Goal: Task Accomplishment & Management: Use online tool/utility

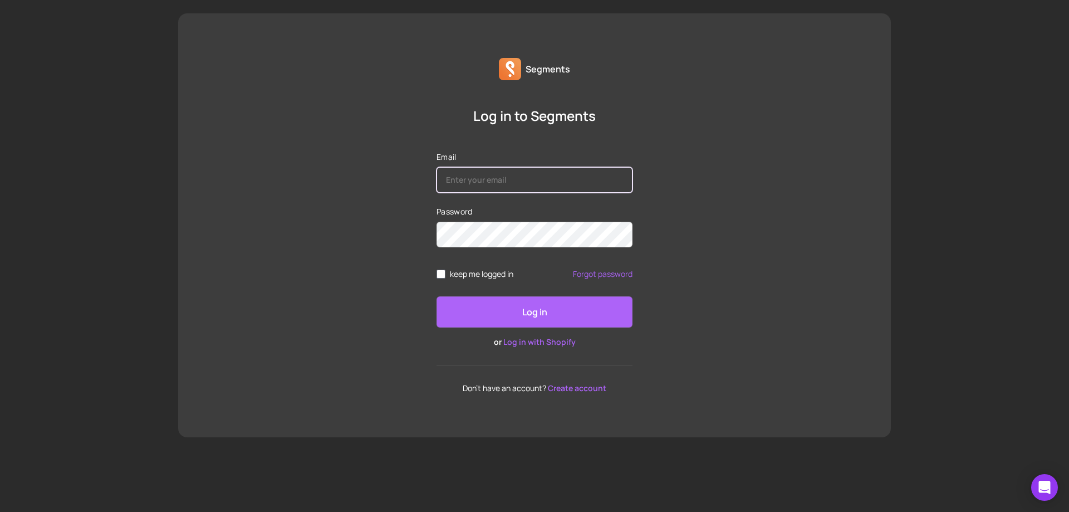
click at [505, 179] on input "Email" at bounding box center [535, 180] width 196 height 26
type input "mail@mathieukessler.de"
click at [822, 214] on div "Log in to Segments Email mail@mathieukessler.de Password keep me logged in Forg…" at bounding box center [534, 250] width 713 height 286
click at [755, 213] on div "Log in to Segments Email mail@mathieukessler.de Password keep me logged in Forg…" at bounding box center [534, 250] width 713 height 286
click at [536, 174] on input "mail@mathieukessler.de" at bounding box center [535, 180] width 196 height 26
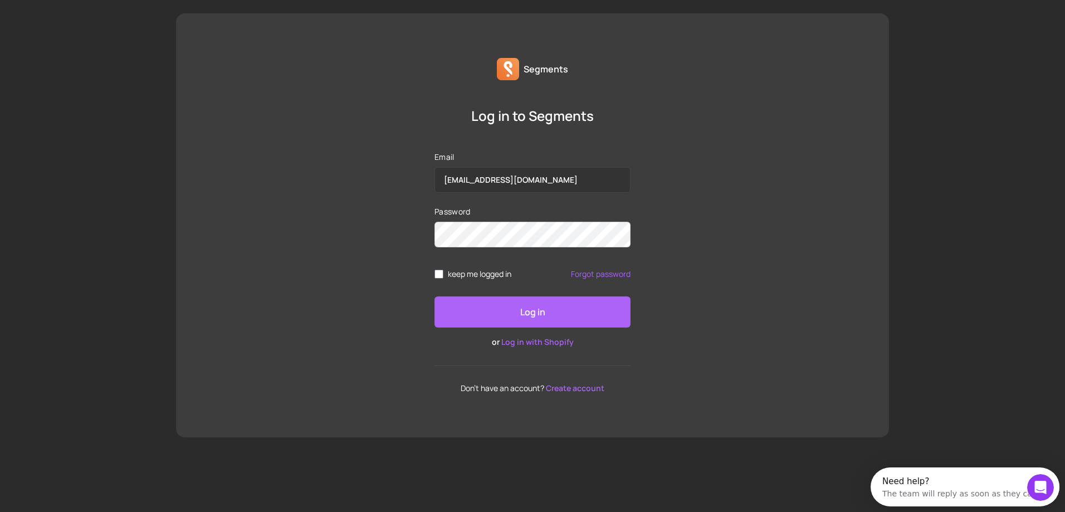
click at [721, 153] on div "Log in to Segments Email mail@mathieukessler.de Password keep me logged in Forg…" at bounding box center [532, 250] width 713 height 286
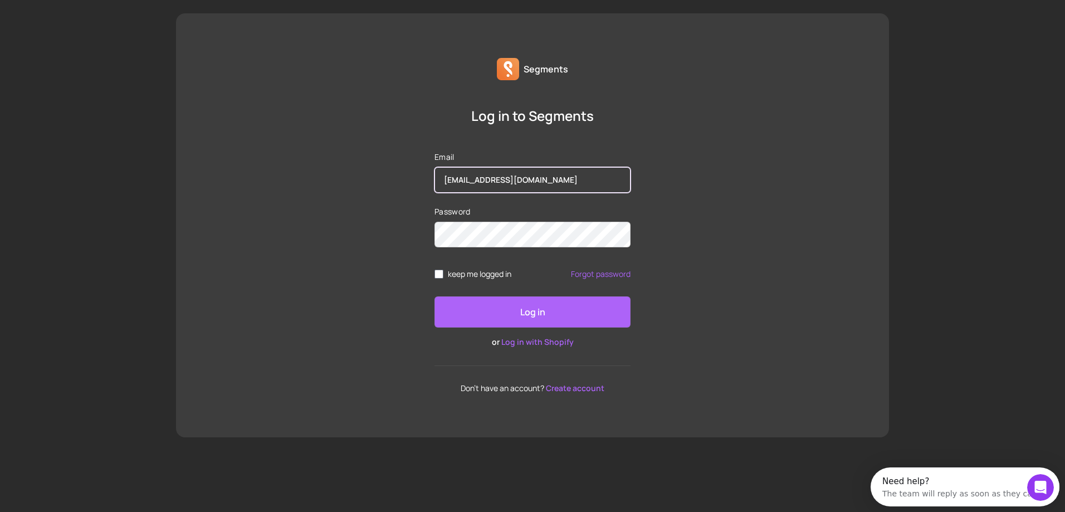
click at [582, 183] on input "mail@mathieukessler.de" at bounding box center [532, 180] width 196 height 26
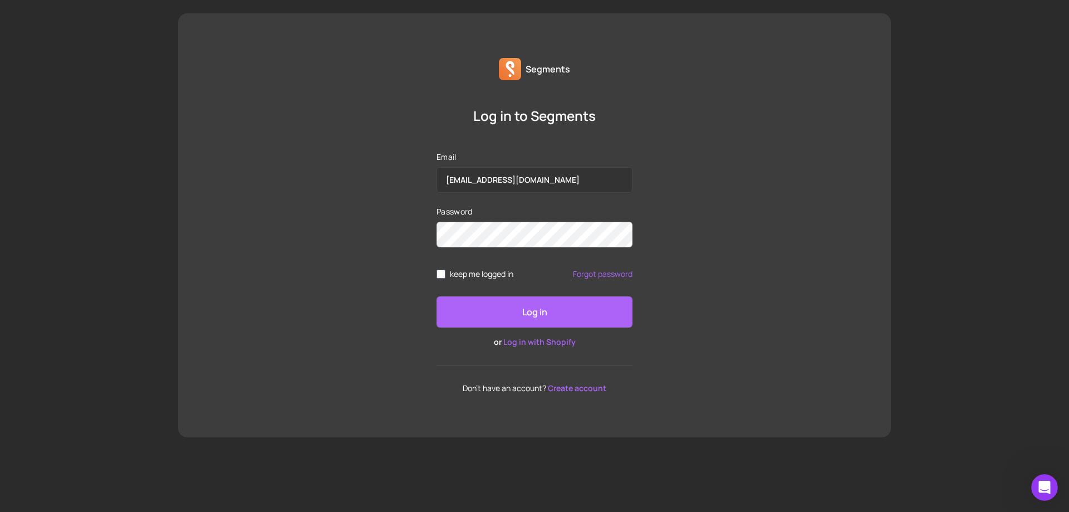
click at [732, 282] on div "Log in to Segments Email mail@mathieukessler.de Password keep me logged in Forg…" at bounding box center [534, 250] width 713 height 286
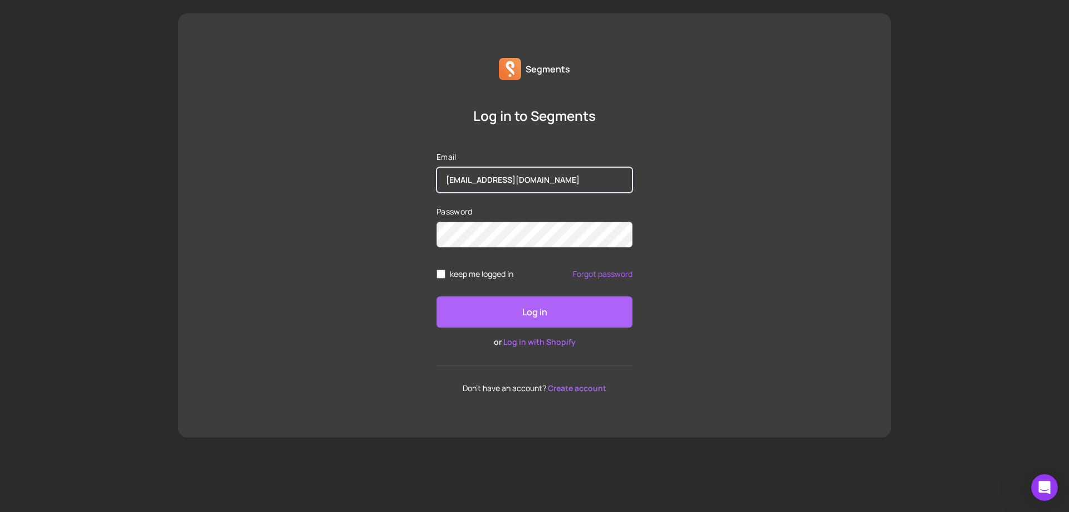
click at [553, 182] on input "mail@mathieukessler.de" at bounding box center [535, 180] width 196 height 26
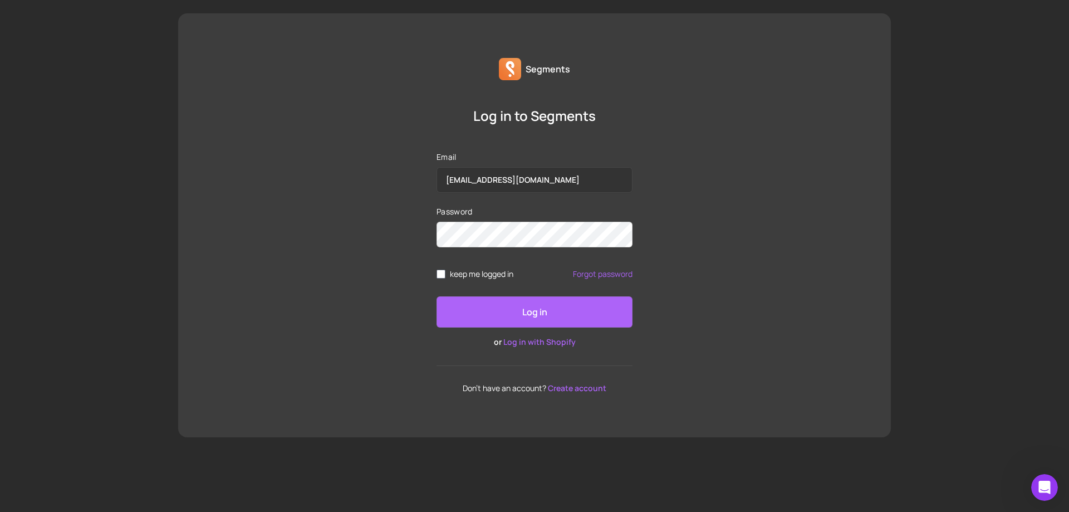
click at [898, 131] on div "Segments Log in to Segments Email mail@mathieukessler.de Password keep me logge…" at bounding box center [534, 256] width 1069 height 512
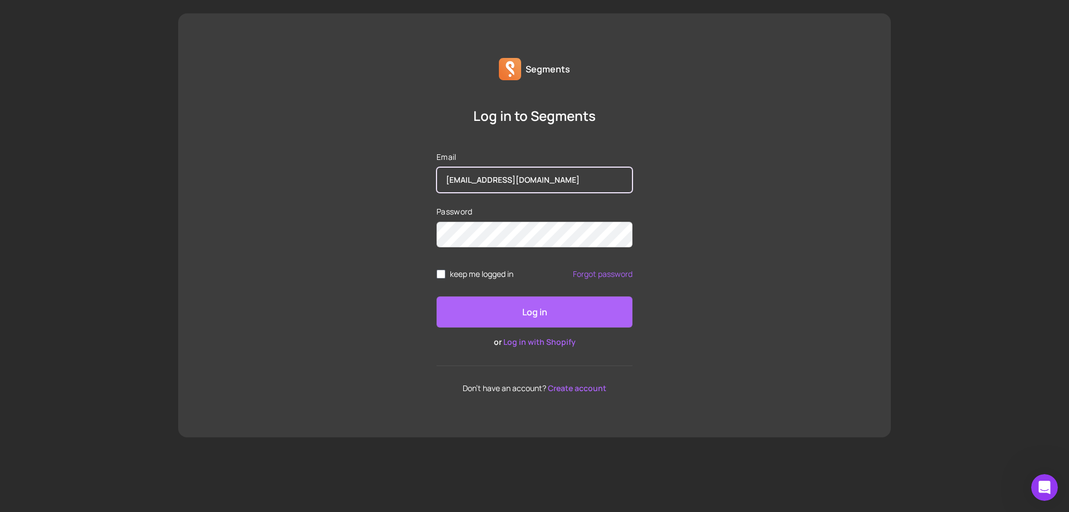
drag, startPoint x: 590, startPoint y: 190, endPoint x: 296, endPoint y: 168, distance: 295.4
click at [296, 168] on div "Log in to Segments Email mail@mathieukessler.de Password keep me logged in Forg…" at bounding box center [534, 250] width 713 height 286
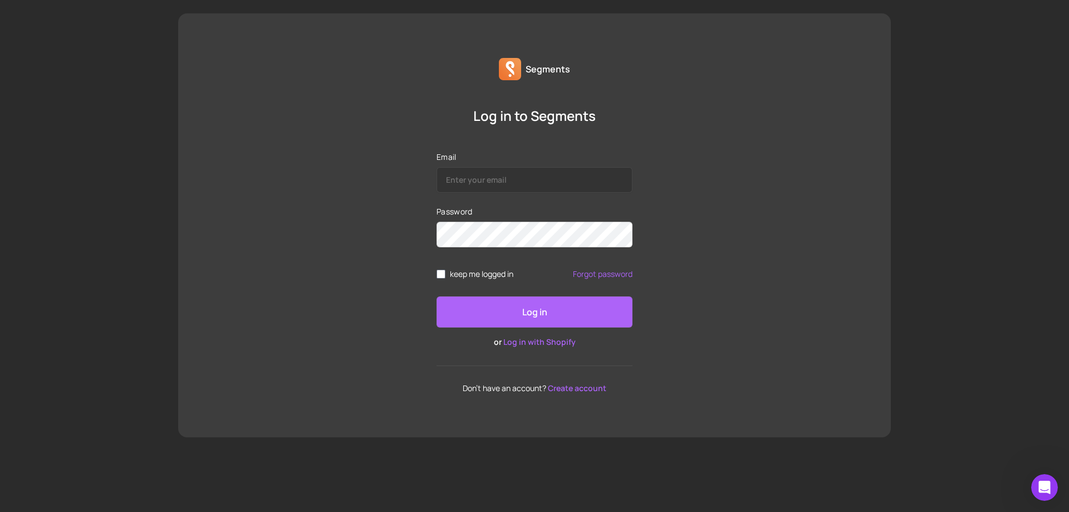
click at [748, 179] on div "Log in to Segments Email Password keep me logged in Forgot password Log in or L…" at bounding box center [534, 250] width 713 height 286
click at [545, 344] on link "Log in with Shopify" at bounding box center [539, 341] width 72 height 11
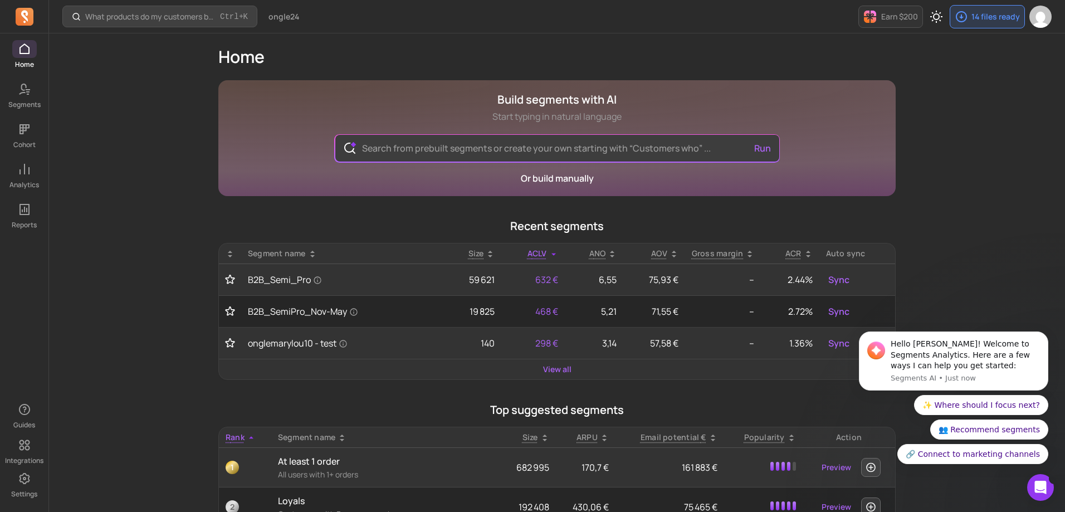
click at [969, 267] on body "Hello [PERSON_NAME]! Welcome to Segments Analytics. Here are a few ways I can h…" at bounding box center [953, 363] width 214 height 227
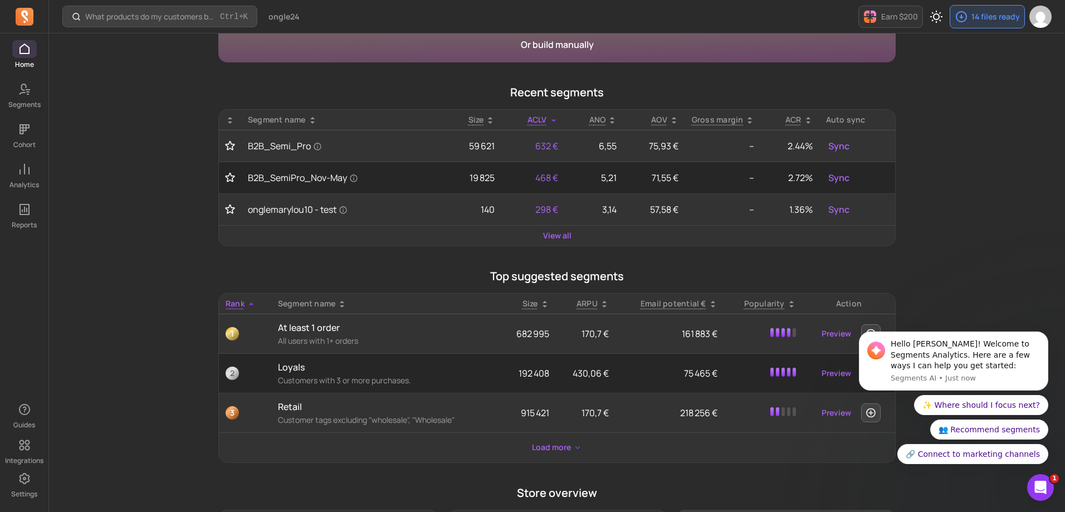
scroll to position [223, 0]
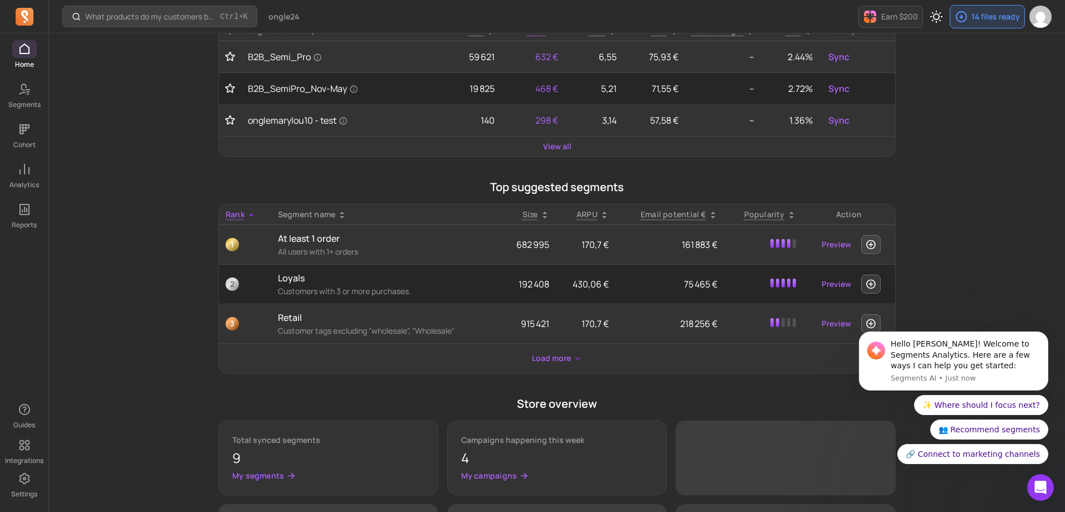
click at [991, 258] on body "Hello [PERSON_NAME]! Welcome to Segments Analytics. Here are a few ways I can h…" at bounding box center [953, 363] width 214 height 227
click at [1046, 332] on icon "Dismiss notification" at bounding box center [1045, 335] width 6 height 6
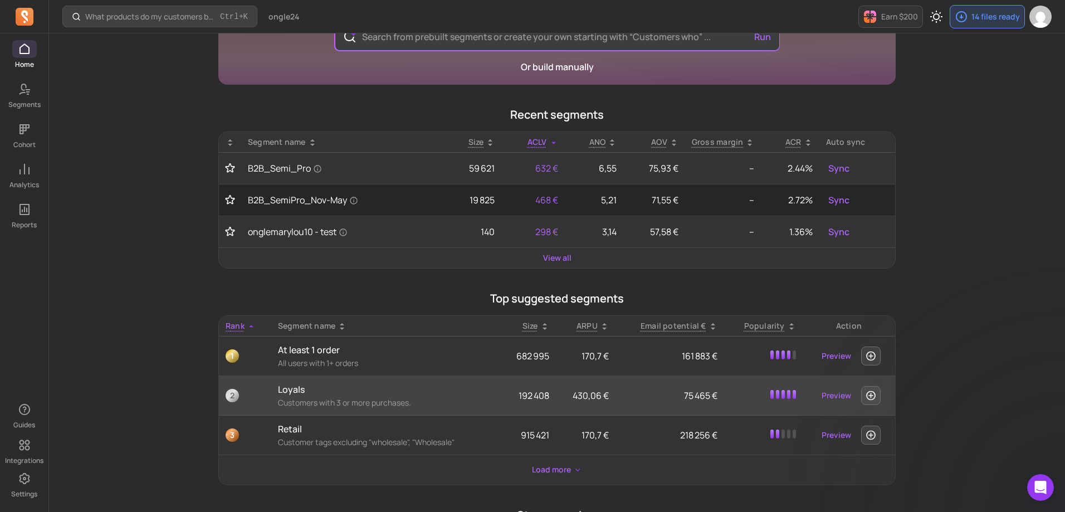
scroll to position [0, 0]
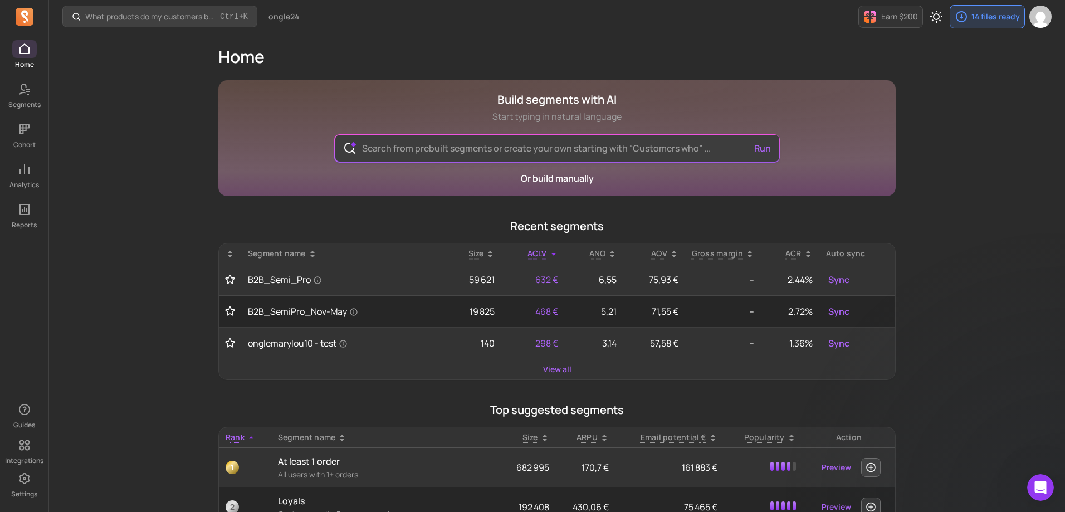
click at [570, 154] on input "text" at bounding box center [557, 148] width 408 height 27
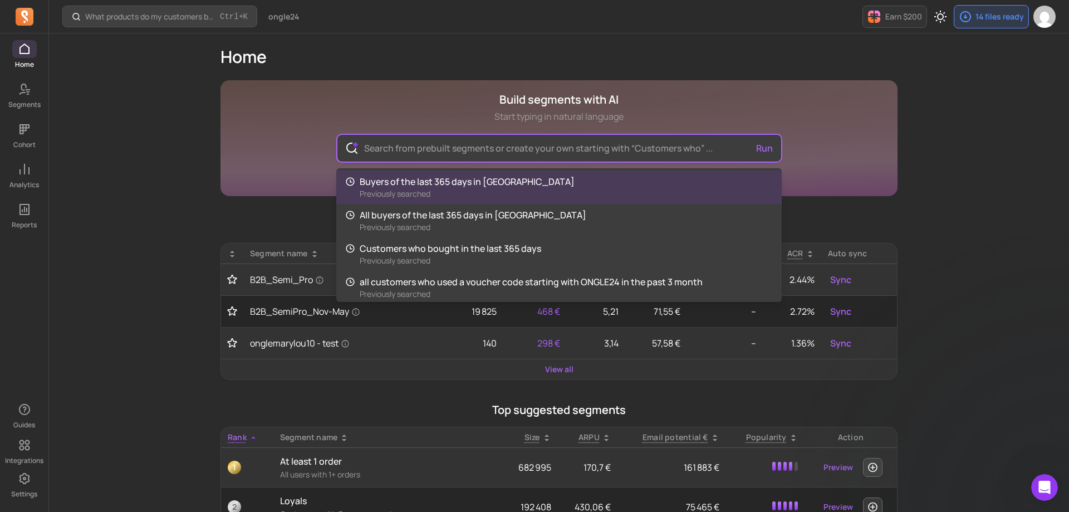
click at [554, 150] on input "text" at bounding box center [559, 148] width 408 height 27
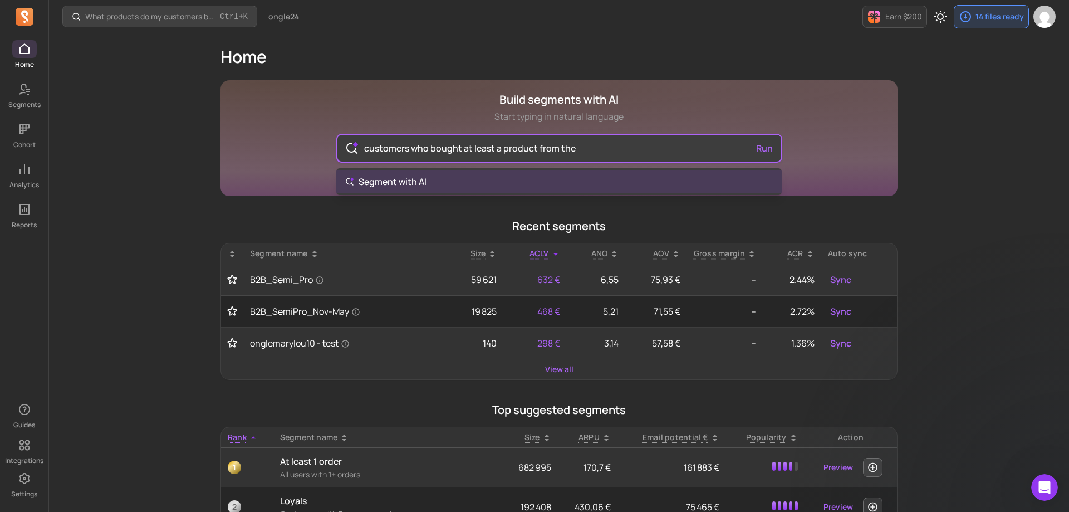
drag, startPoint x: 587, startPoint y: 146, endPoint x: 536, endPoint y: 146, distance: 51.2
click at [536, 146] on input "customers who bought at least a product from the" at bounding box center [559, 148] width 408 height 27
paste input "tpo-sale"
click at [760, 150] on input "customers who bought at least a product with the tag "tpo-sale"" at bounding box center [559, 148] width 408 height 27
type input "customers who bought at least a product with the tag "tpo-sale""
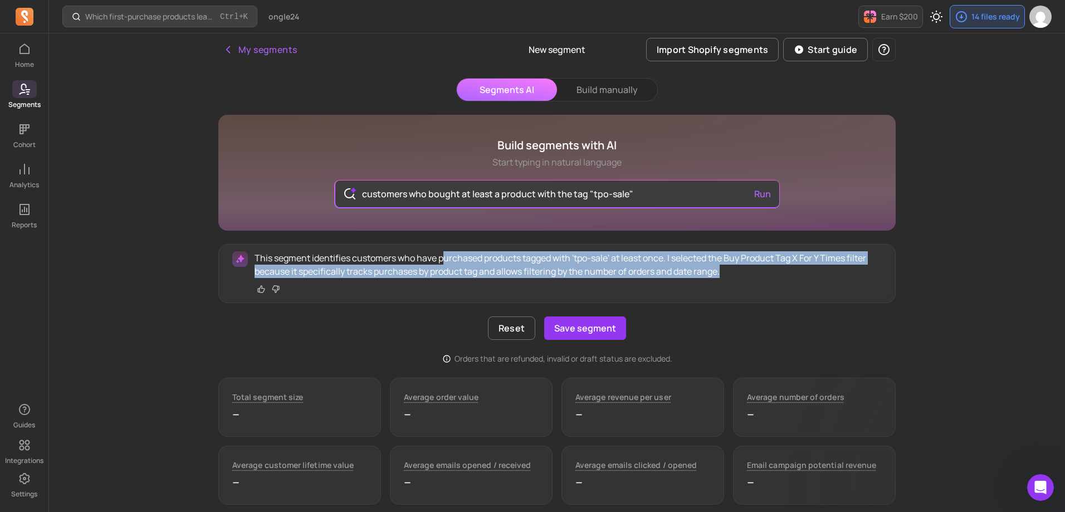
drag, startPoint x: 442, startPoint y: 258, endPoint x: 736, endPoint y: 273, distance: 293.8
click at [736, 273] on p "This segment identifies customers who have purchased products tagged with 'tpo-…" at bounding box center [567, 264] width 627 height 27
click at [737, 272] on p "This segment identifies customers who have purchased products tagged with 'tpo-…" at bounding box center [567, 264] width 627 height 27
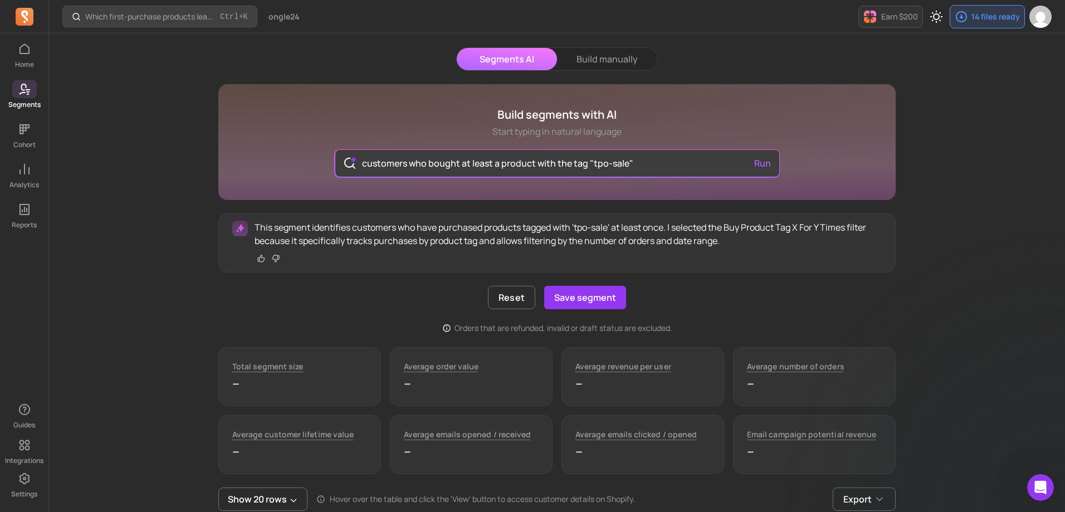
scroll to position [56, 0]
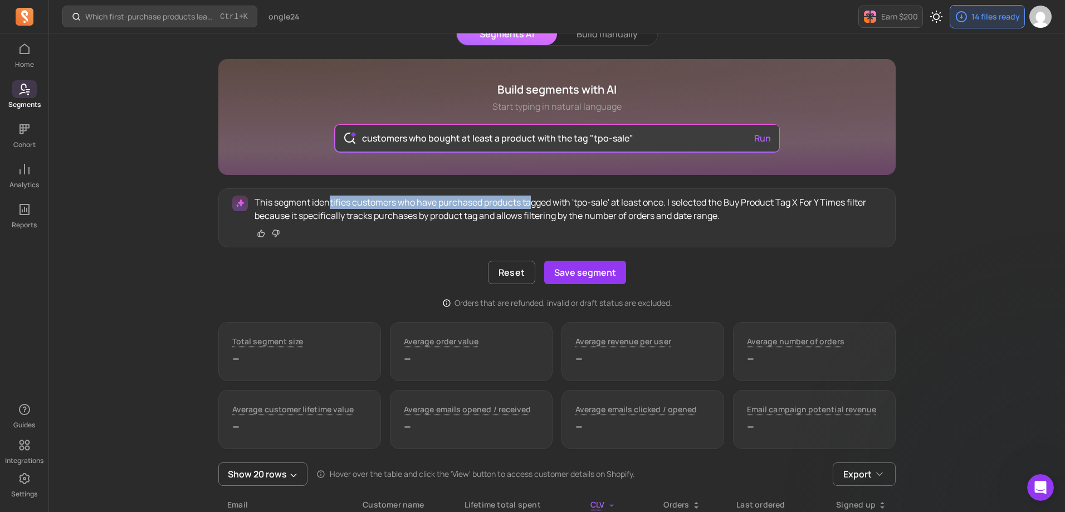
drag, startPoint x: 330, startPoint y: 199, endPoint x: 533, endPoint y: 199, distance: 202.7
click at [533, 199] on p "This segment identifies customers who have purchased products tagged with 'tpo-…" at bounding box center [567, 208] width 627 height 27
click at [498, 201] on p "This segment identifies customers who have purchased products tagged with 'tpo-…" at bounding box center [567, 208] width 627 height 27
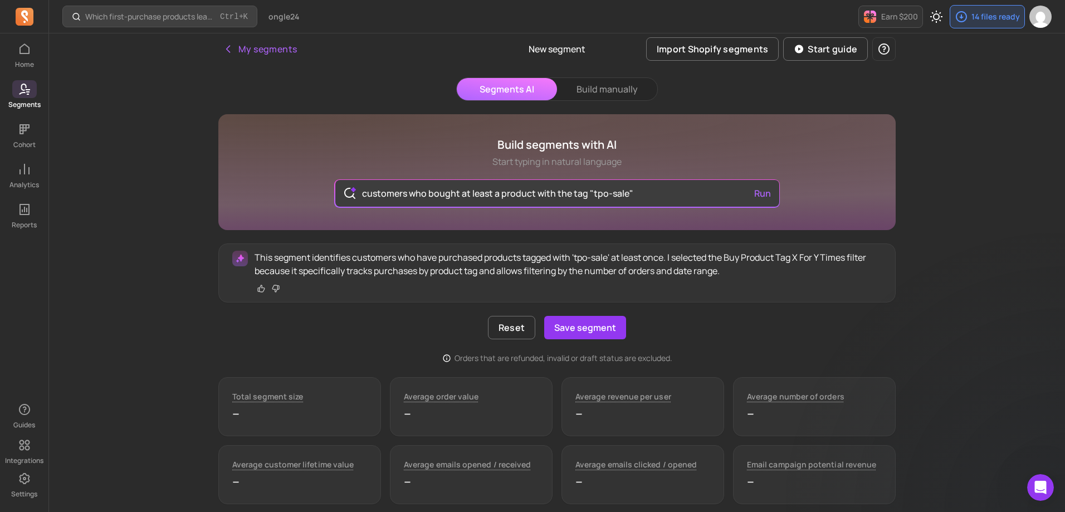
scroll to position [0, 0]
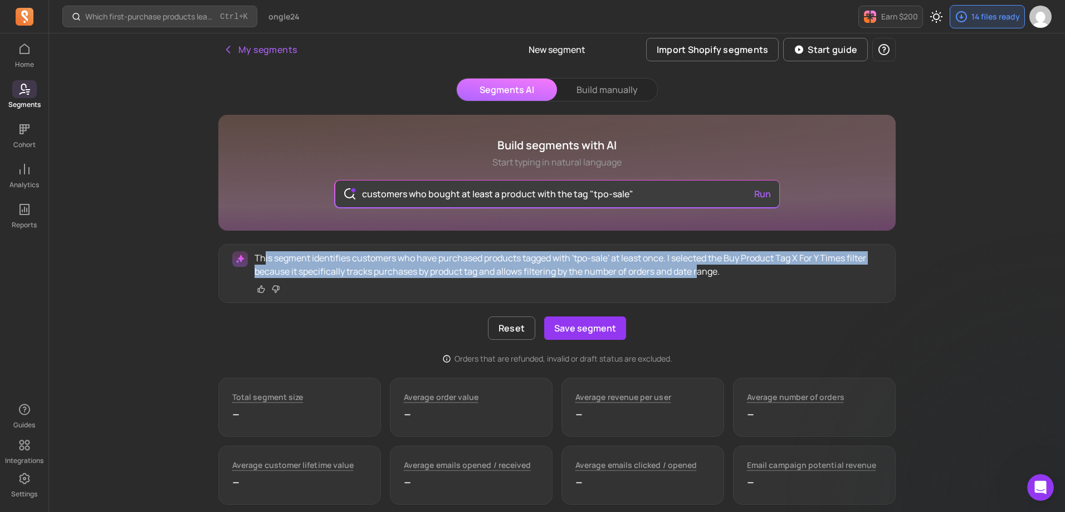
drag, startPoint x: 265, startPoint y: 259, endPoint x: 702, endPoint y: 277, distance: 437.5
click at [702, 277] on p "This segment identifies customers who have purchased products tagged with 'tpo-…" at bounding box center [567, 264] width 627 height 27
click at [584, 330] on button "Save segment" at bounding box center [585, 327] width 82 height 23
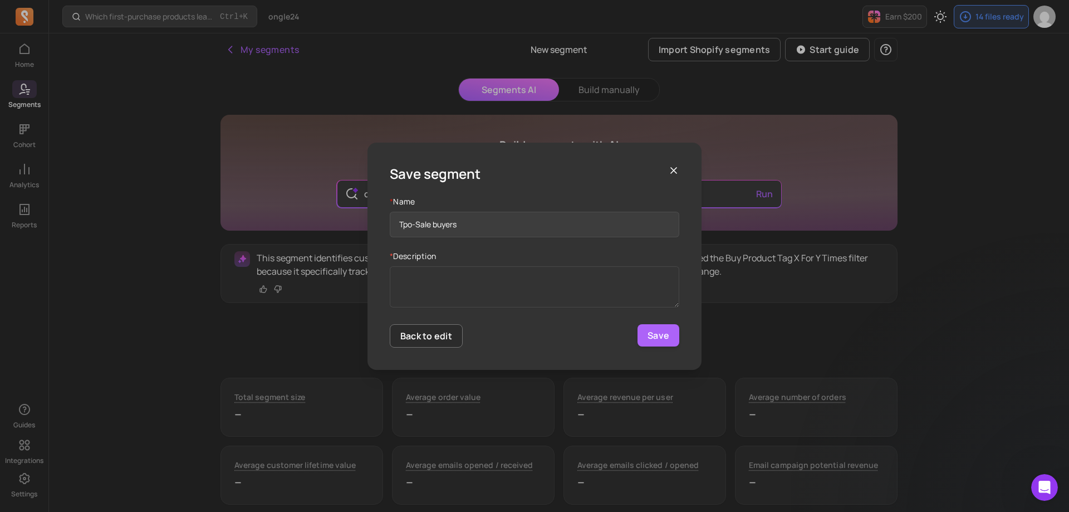
click at [435, 223] on input "Tpo-Sale buyers" at bounding box center [535, 225] width 290 height 26
click at [518, 226] on input "Tpo-Sale products buyers" at bounding box center [535, 225] width 290 height 26
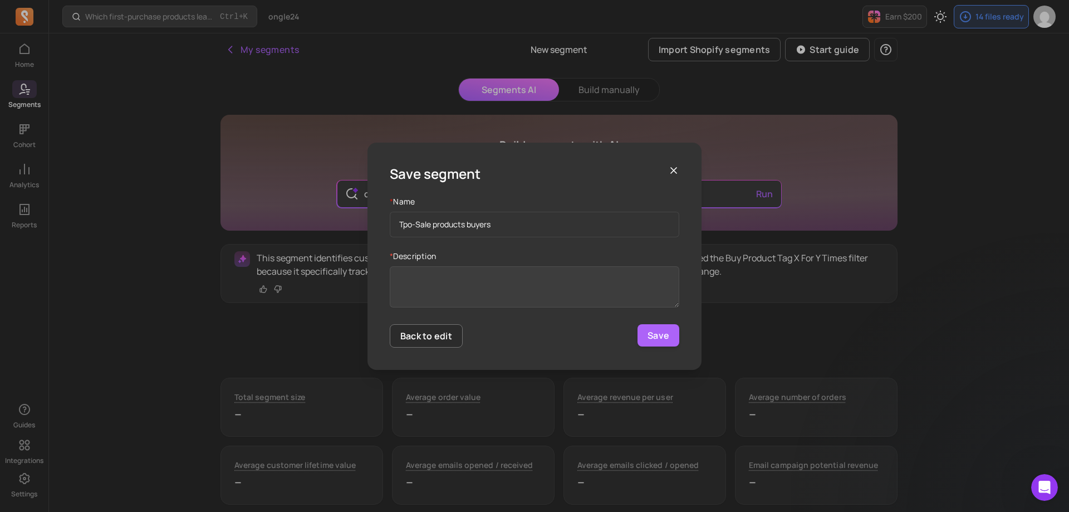
type input "Tpo-Sale products buyers"
click at [493, 288] on textarea "* Description" at bounding box center [535, 286] width 290 height 41
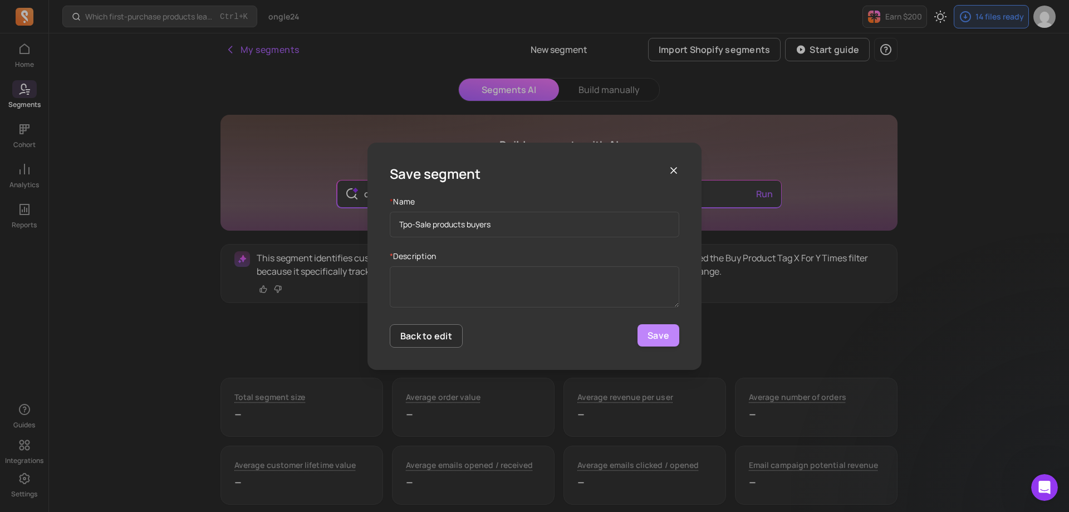
click at [652, 332] on button "Save" at bounding box center [659, 335] width 42 height 22
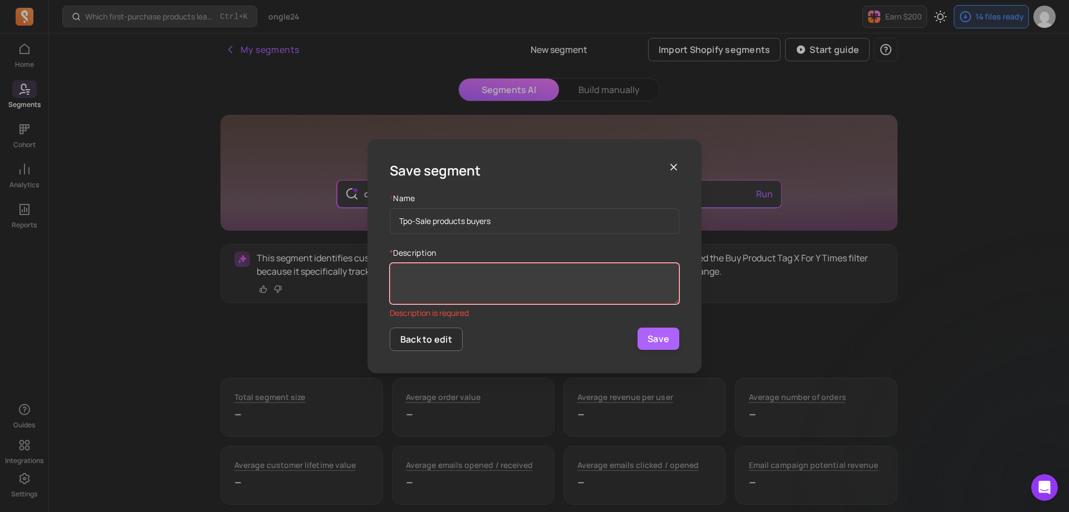
click at [504, 274] on textarea "* Description" at bounding box center [535, 283] width 290 height 41
click at [514, 284] on textarea "* Description" at bounding box center [535, 283] width 290 height 41
click at [503, 278] on textarea "* Description" at bounding box center [535, 283] width 290 height 41
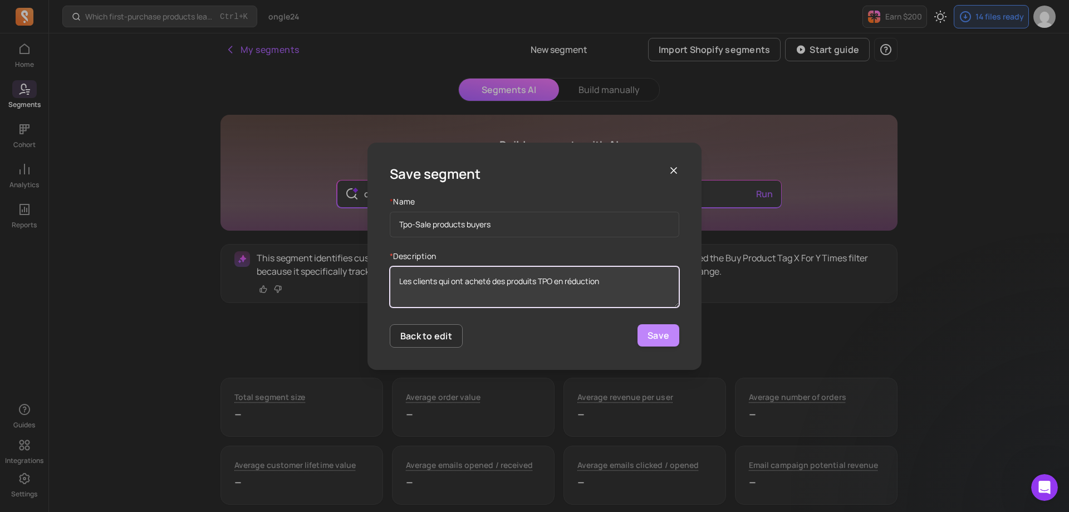
type textarea "Les clients qui ont acheté des produits TPO en réduction"
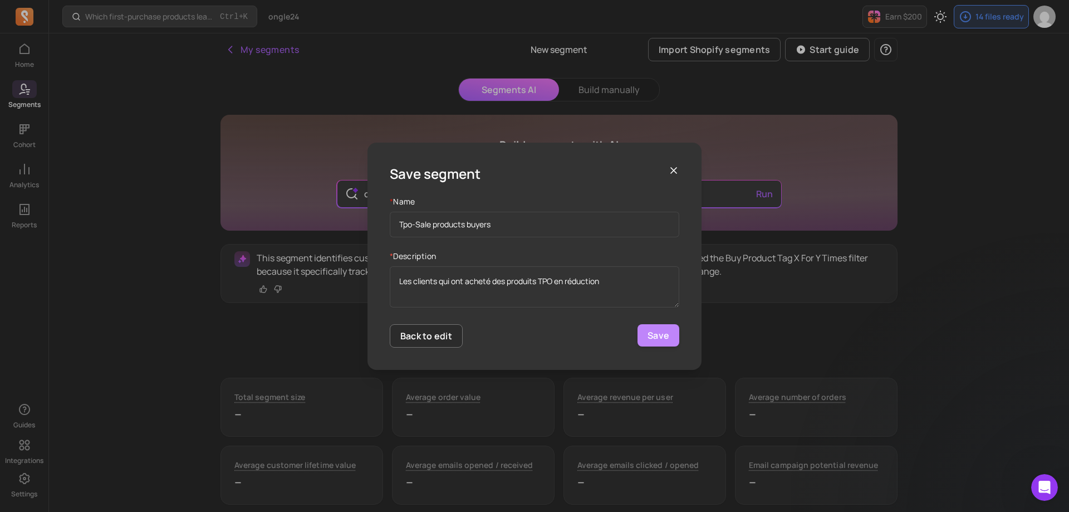
click at [665, 335] on button "Save" at bounding box center [659, 335] width 42 height 22
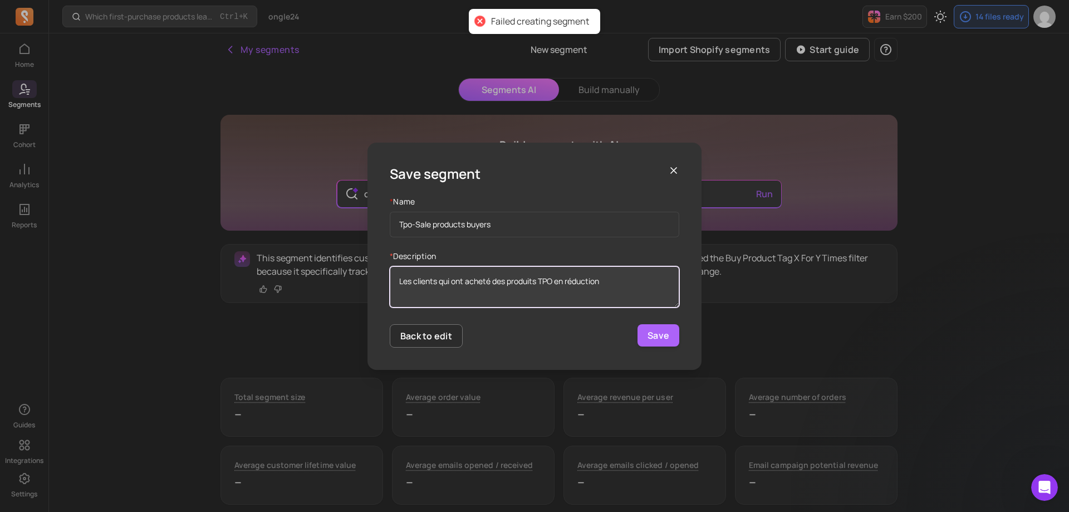
click at [638, 282] on textarea "Les clients qui ont acheté des produits TPO en réduction" at bounding box center [535, 286] width 290 height 41
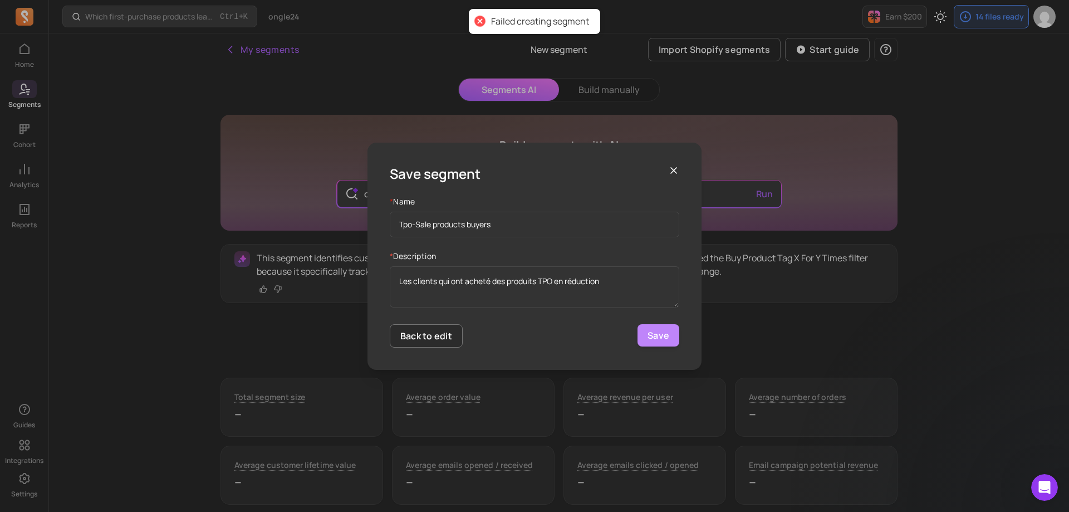
click at [655, 337] on button "Save" at bounding box center [659, 335] width 42 height 22
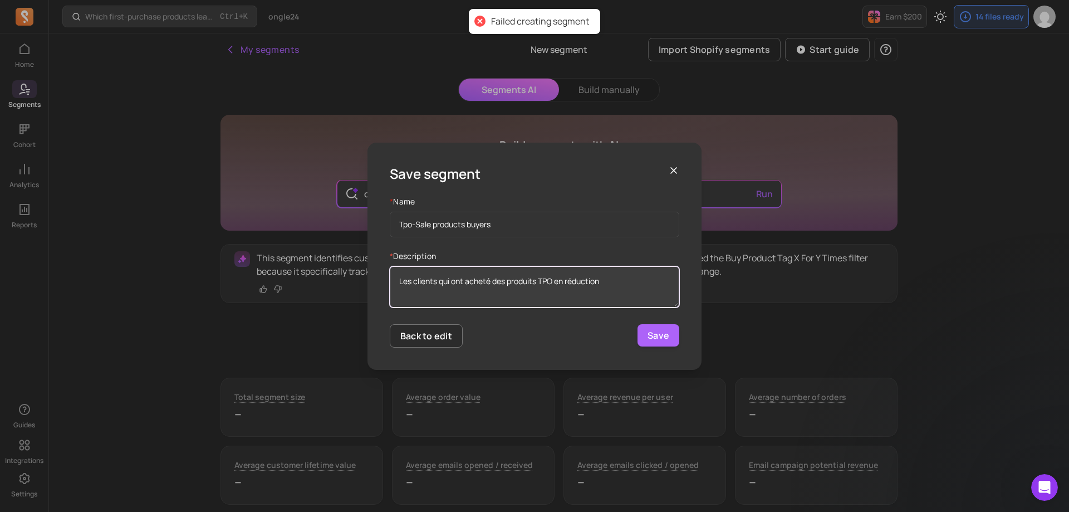
click at [634, 279] on textarea "Les clients qui ont acheté des produits TPO en réduction" at bounding box center [535, 286] width 290 height 41
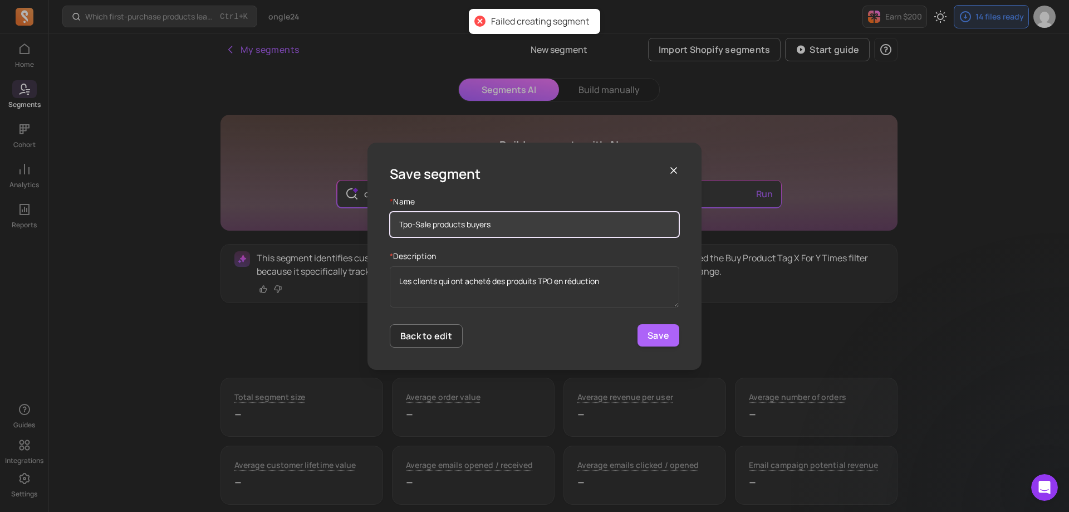
click at [608, 231] on input "Tpo-Sale products buyers" at bounding box center [535, 225] width 290 height 26
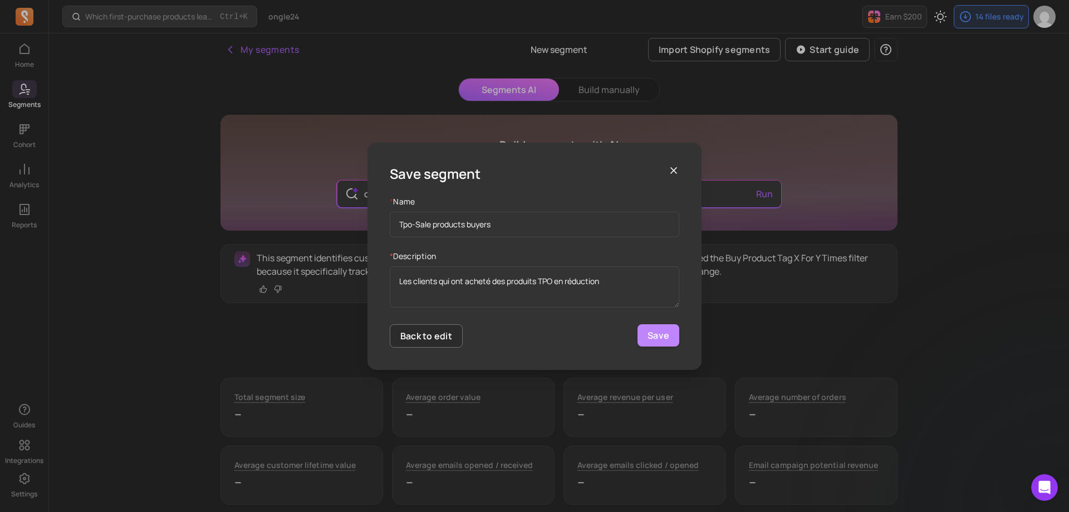
click at [658, 341] on button "Save" at bounding box center [659, 335] width 42 height 22
click at [672, 171] on icon "button" at bounding box center [673, 170] width 11 height 11
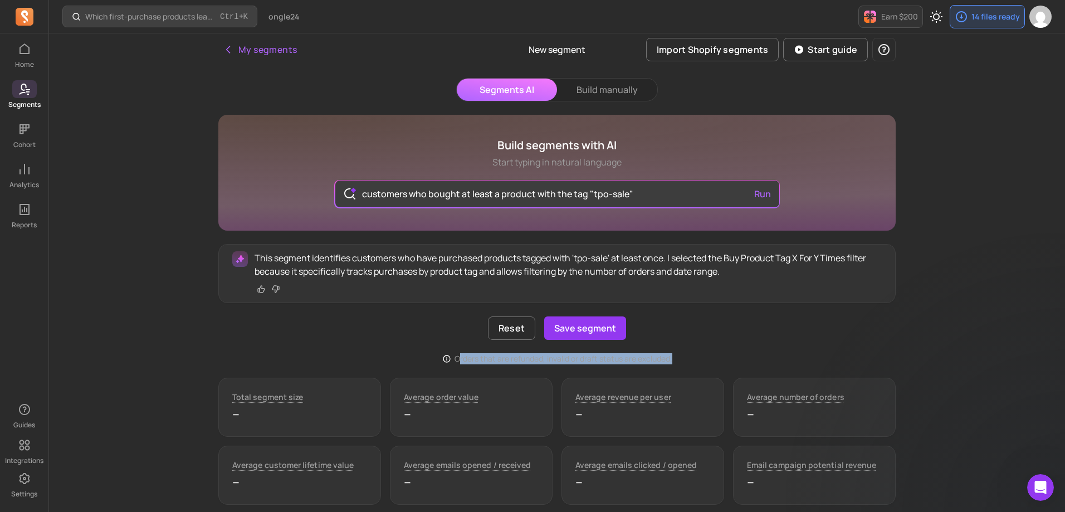
drag, startPoint x: 458, startPoint y: 356, endPoint x: 668, endPoint y: 354, distance: 209.4
click at [681, 361] on div "Orders that are refunded, invalid or draft status are excluded." at bounding box center [556, 358] width 677 height 11
click at [595, 329] on button "Save segment" at bounding box center [585, 327] width 82 height 23
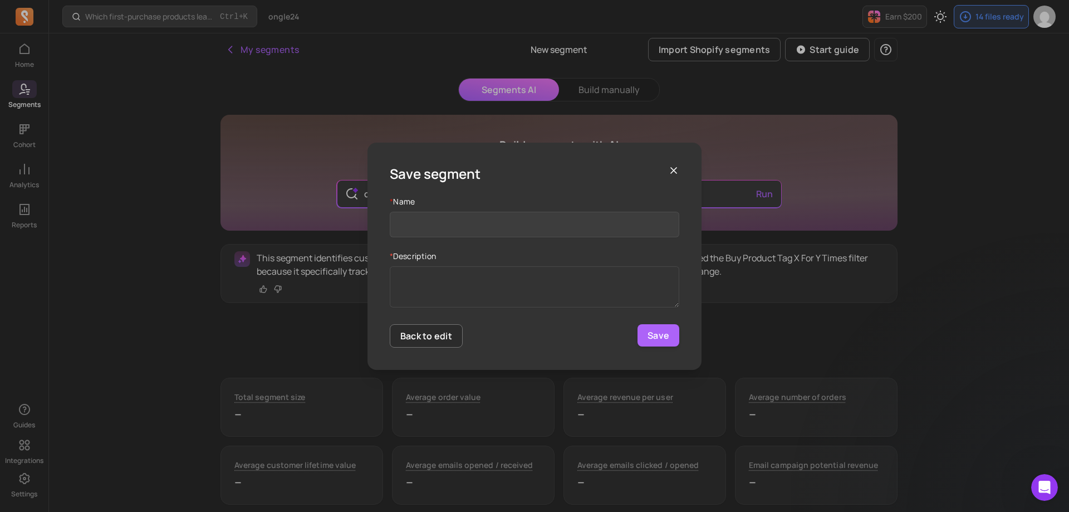
click at [479, 225] on input "Name" at bounding box center [535, 225] width 290 height 26
click at [463, 221] on input "Name" at bounding box center [535, 225] width 290 height 26
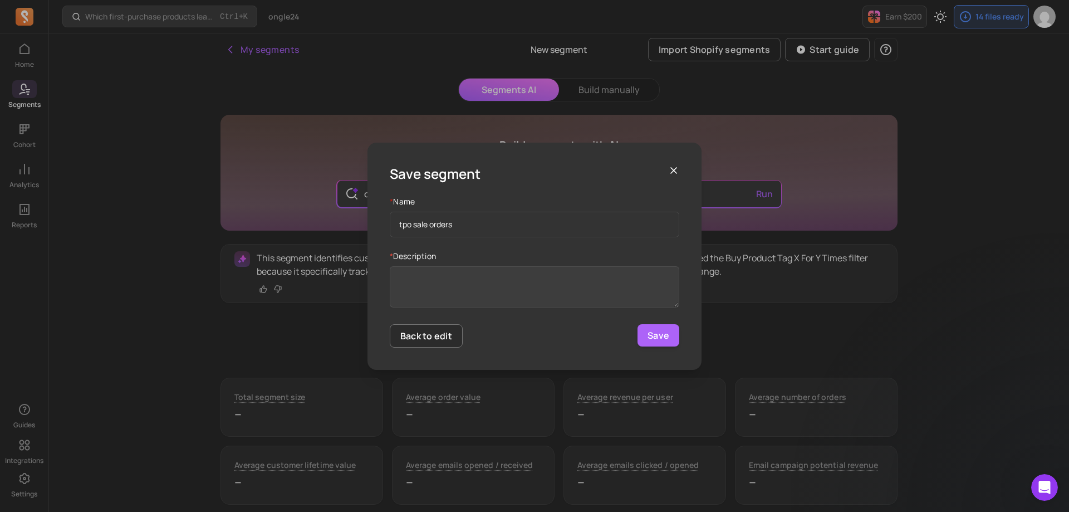
type input "tpo sale orders"
click at [510, 292] on textarea "* Description" at bounding box center [535, 286] width 290 height 41
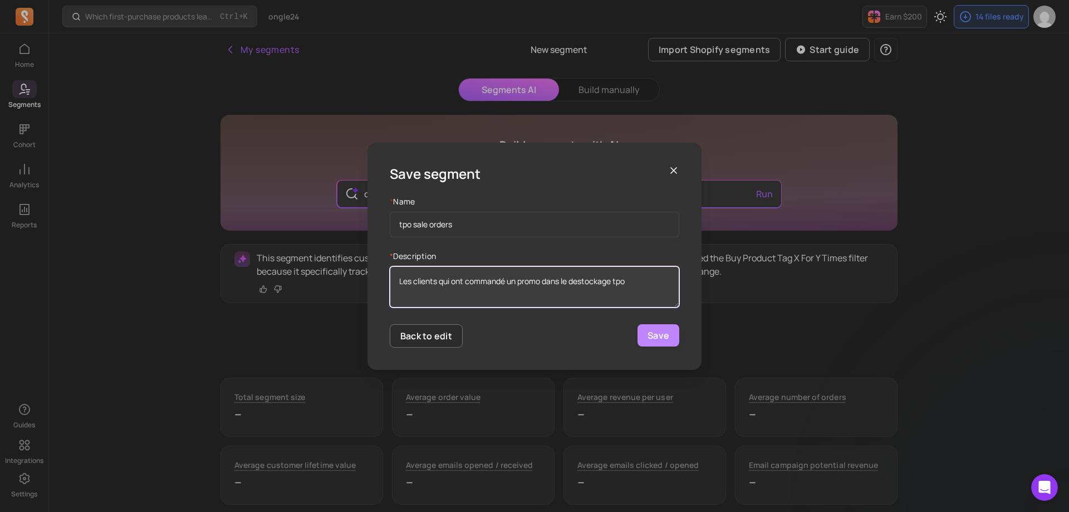
type textarea "Les clients qui ont commandé un promo dans le destockage tpo"
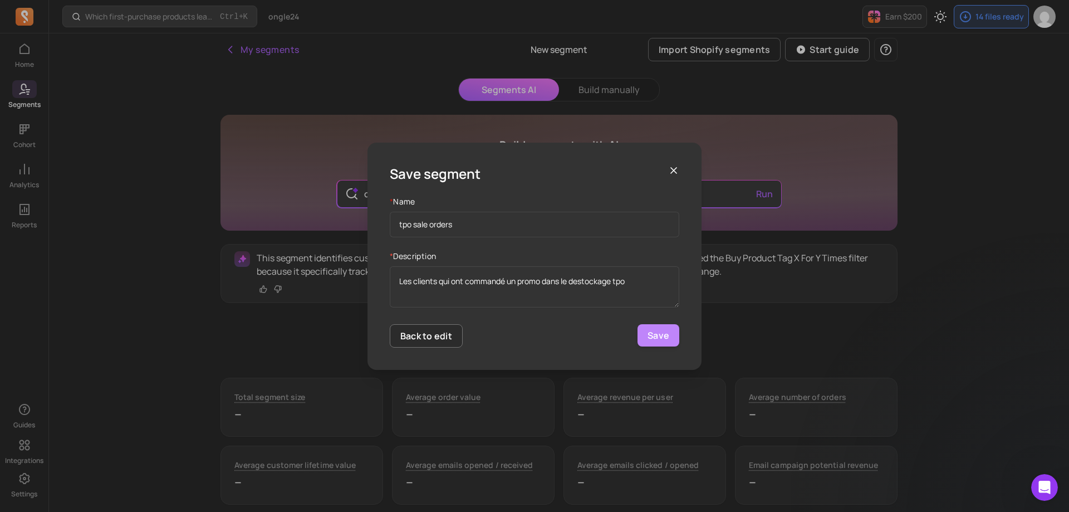
click at [654, 334] on button "Save" at bounding box center [659, 335] width 42 height 22
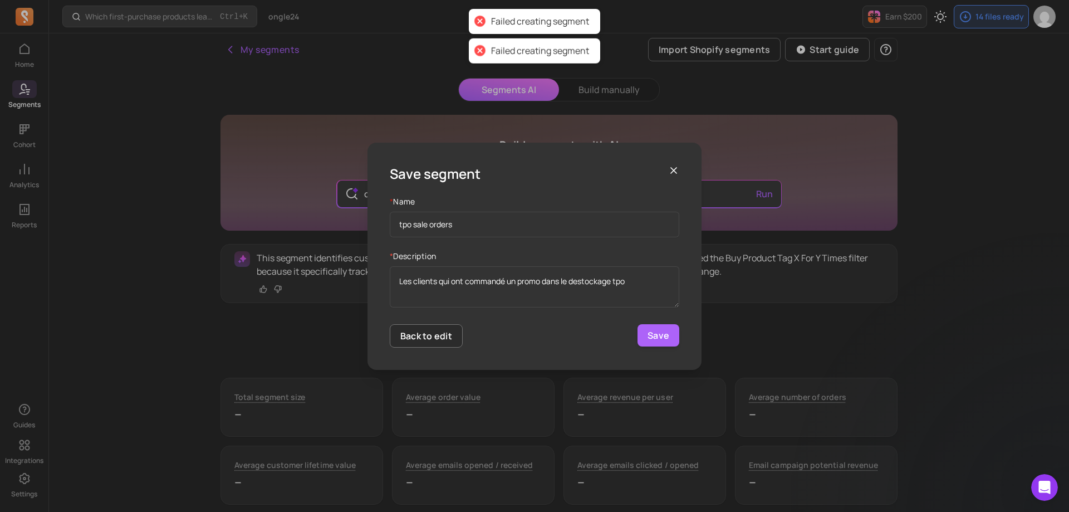
click at [674, 168] on icon "button" at bounding box center [673, 170] width 11 height 11
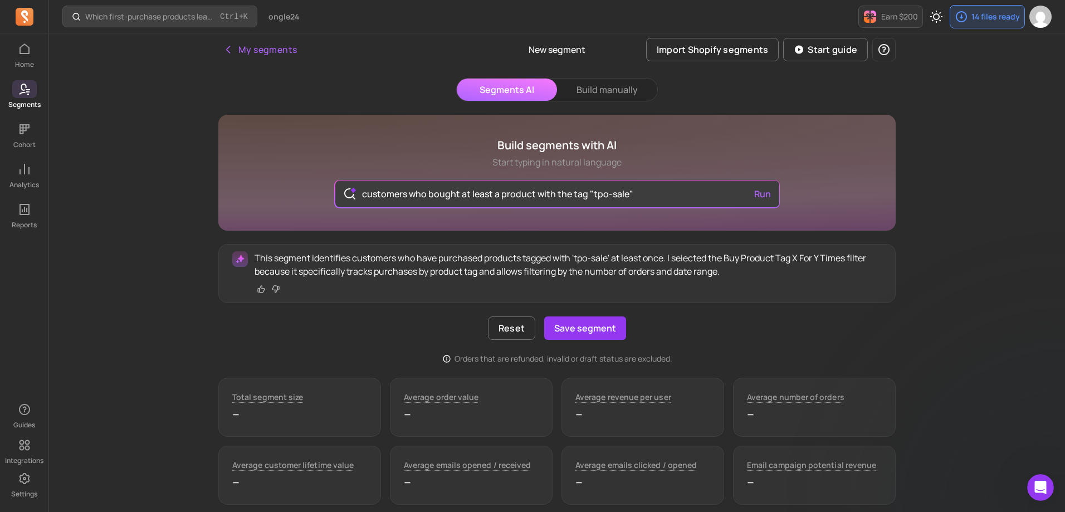
click at [835, 337] on div "Reset Save segment" at bounding box center [556, 327] width 677 height 23
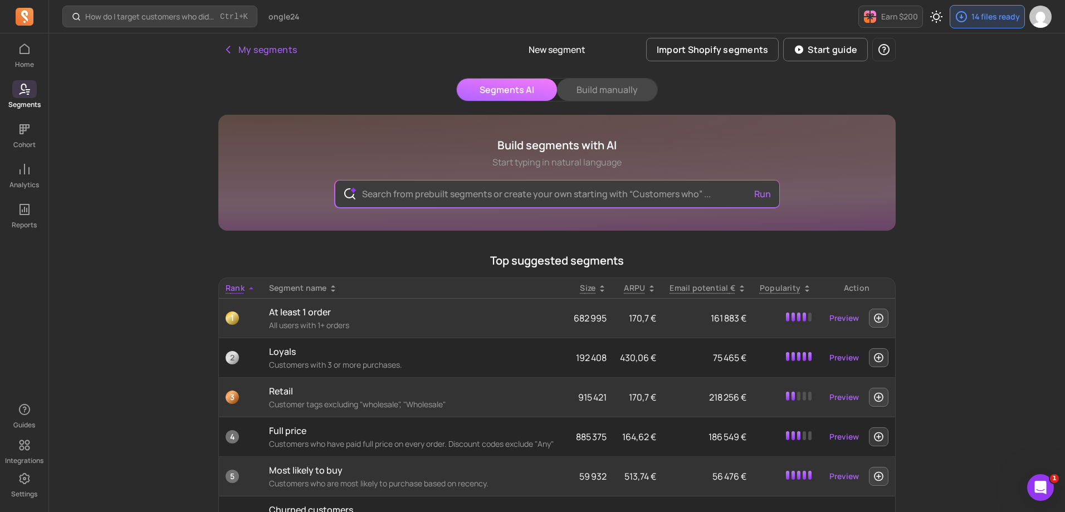
click at [606, 90] on button "Build manually" at bounding box center [607, 90] width 100 height 22
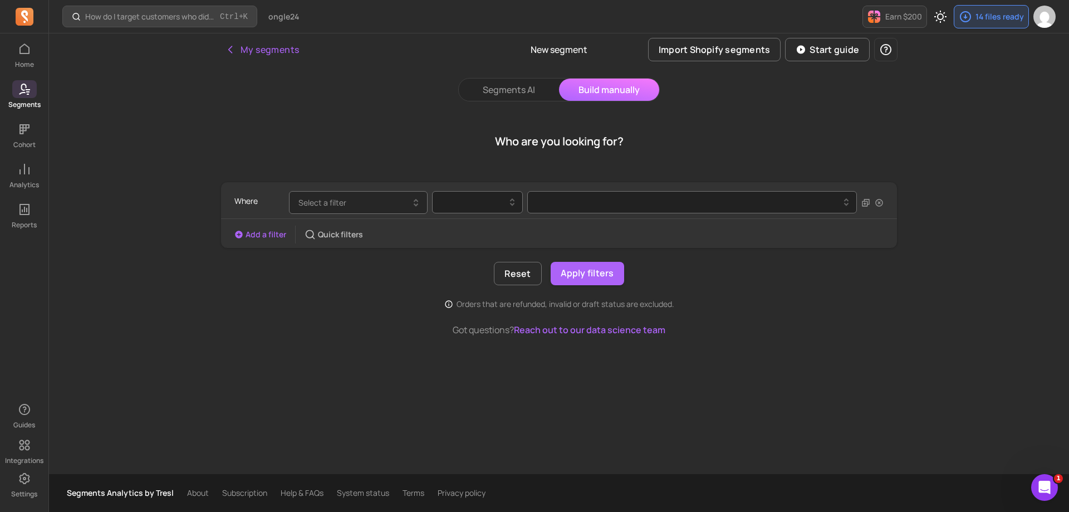
click at [356, 206] on button "Select a filter" at bounding box center [358, 202] width 139 height 23
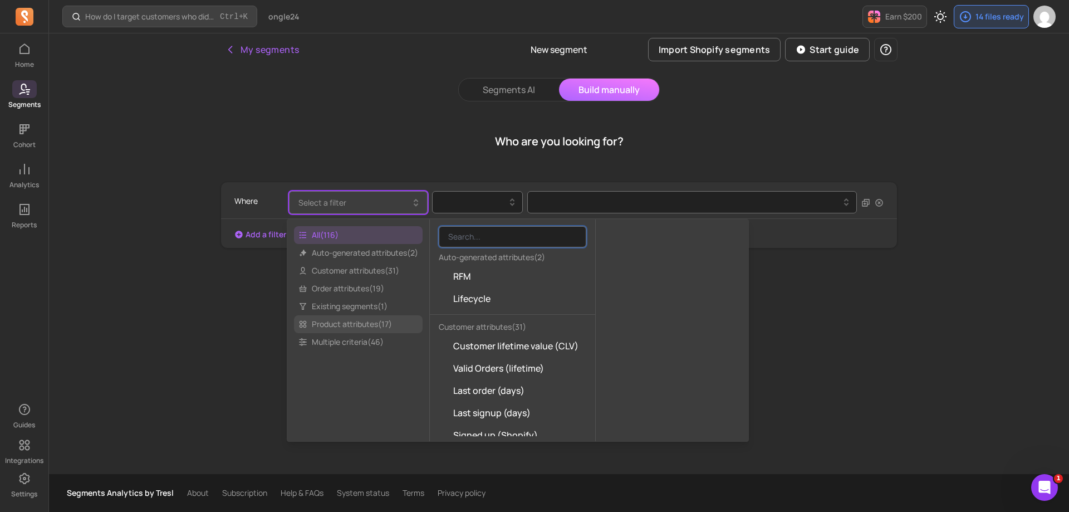
click at [352, 324] on span "Product attributes ( 17 )" at bounding box center [358, 324] width 129 height 18
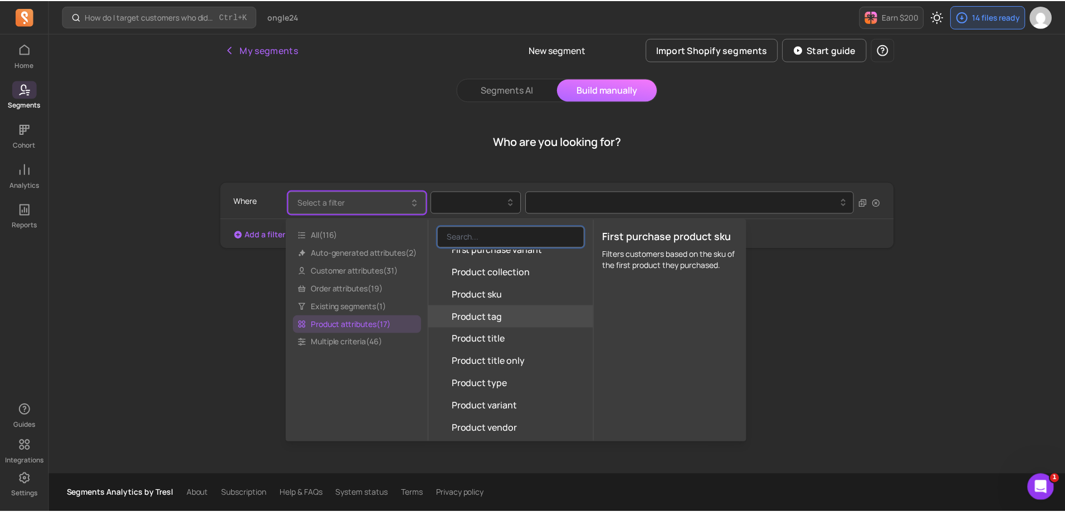
scroll to position [167, 0]
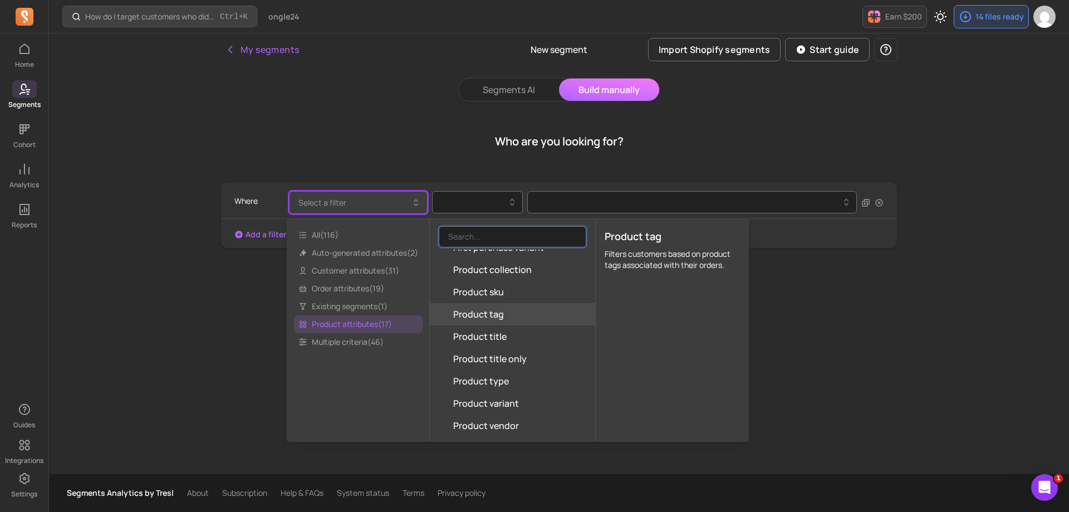
click at [491, 312] on span "Product tag" at bounding box center [478, 313] width 51 height 13
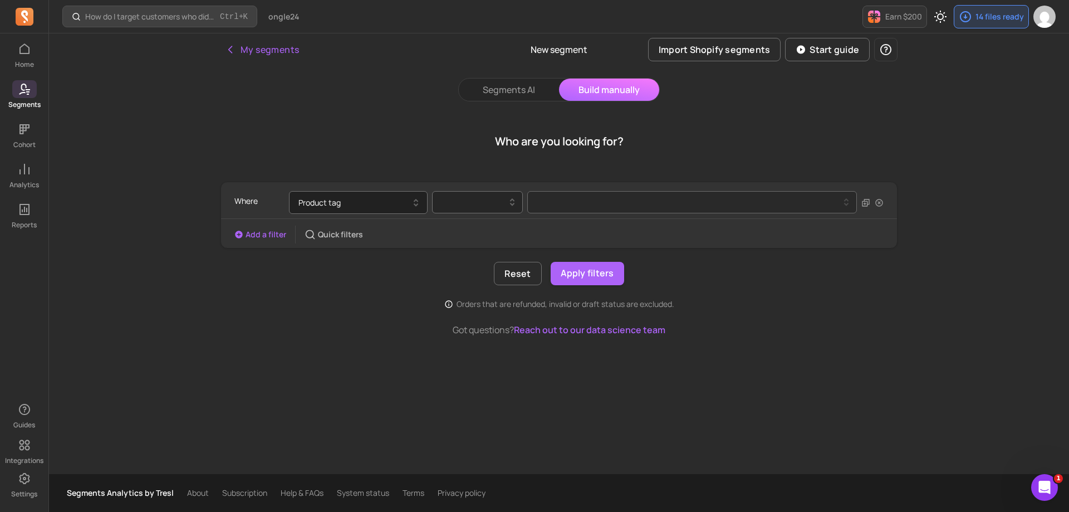
click at [492, 202] on div at bounding box center [472, 201] width 67 height 13
click at [474, 231] on div "contains" at bounding box center [478, 231] width 90 height 20
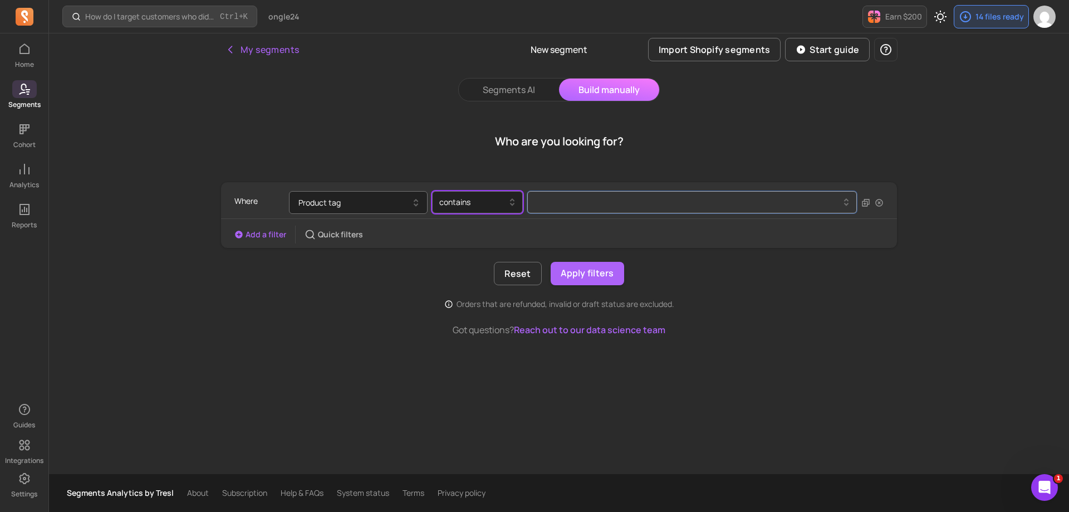
click at [586, 198] on button at bounding box center [692, 202] width 330 height 22
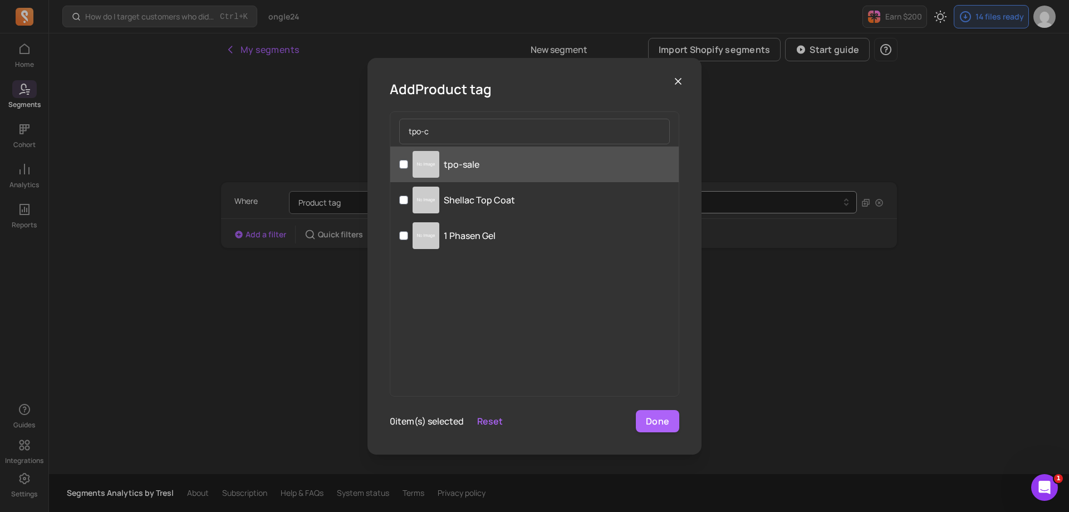
type input "tpo-c"
click at [557, 169] on label "tpo-sale" at bounding box center [534, 164] width 288 height 36
click at [408, 169] on input "tpo-sale" at bounding box center [403, 164] width 9 height 9
checkbox input "true"
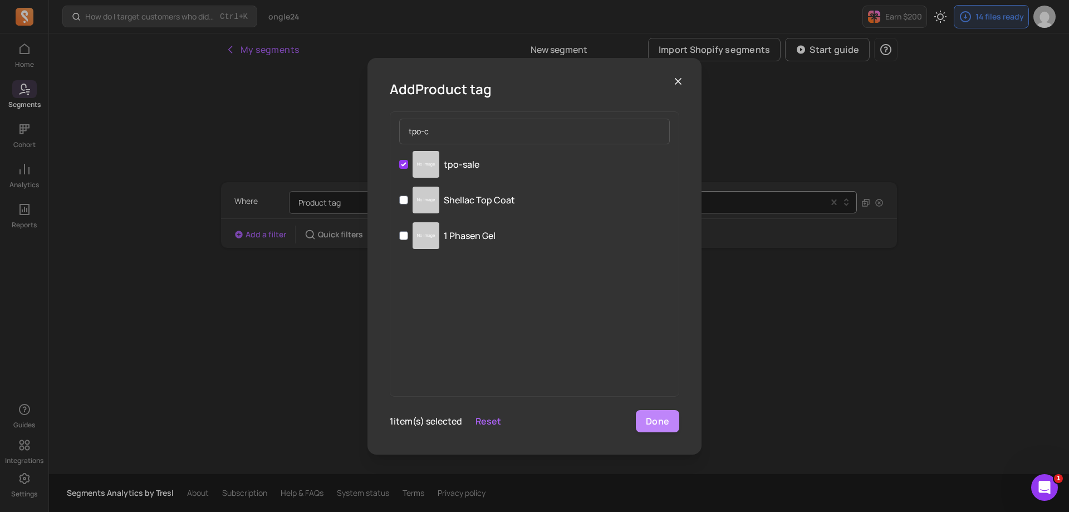
click at [658, 417] on button "Done" at bounding box center [657, 421] width 43 height 22
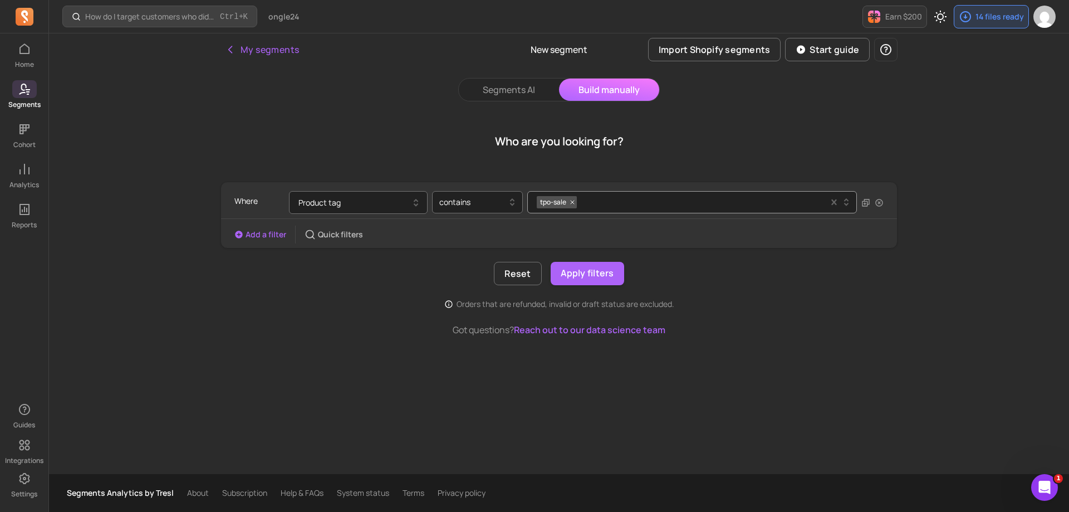
click at [236, 236] on icon "button" at bounding box center [238, 234] width 7 height 7
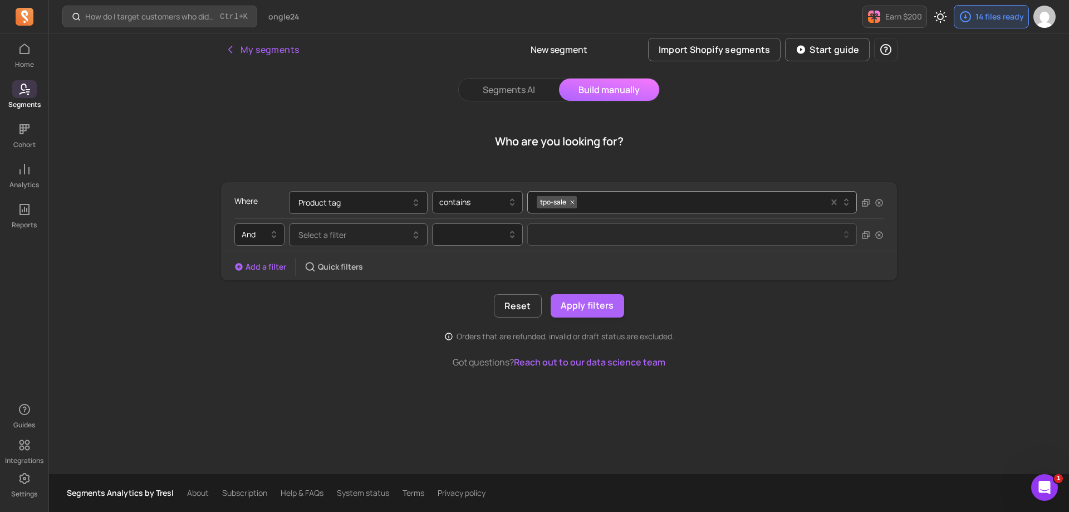
click at [336, 236] on span "Select a filter" at bounding box center [322, 234] width 48 height 11
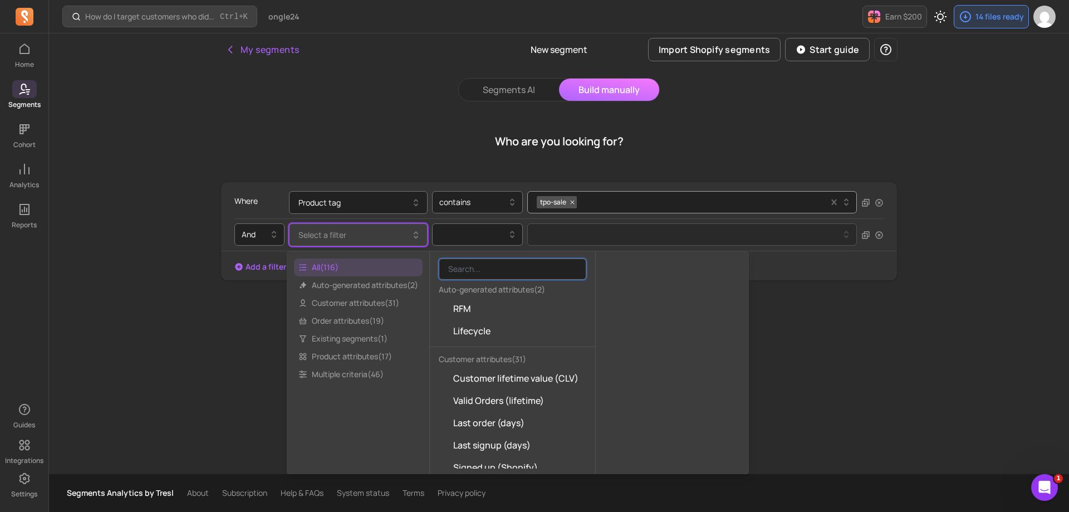
click at [176, 344] on div "How do I target customers who didn’t open or click a campaign? Ctrl + K ongle24…" at bounding box center [559, 256] width 1020 height 512
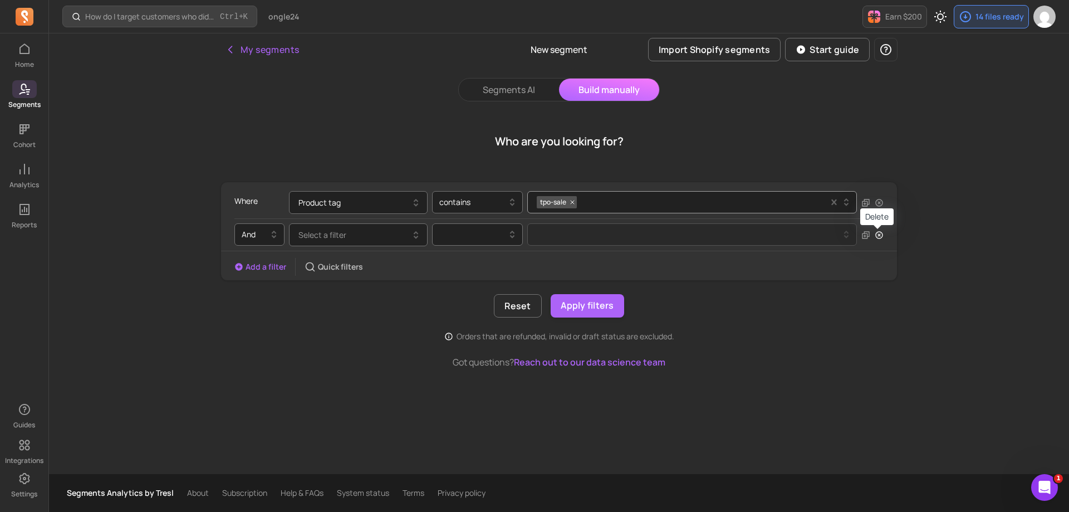
click at [879, 235] on icon "button" at bounding box center [879, 235] width 9 height 9
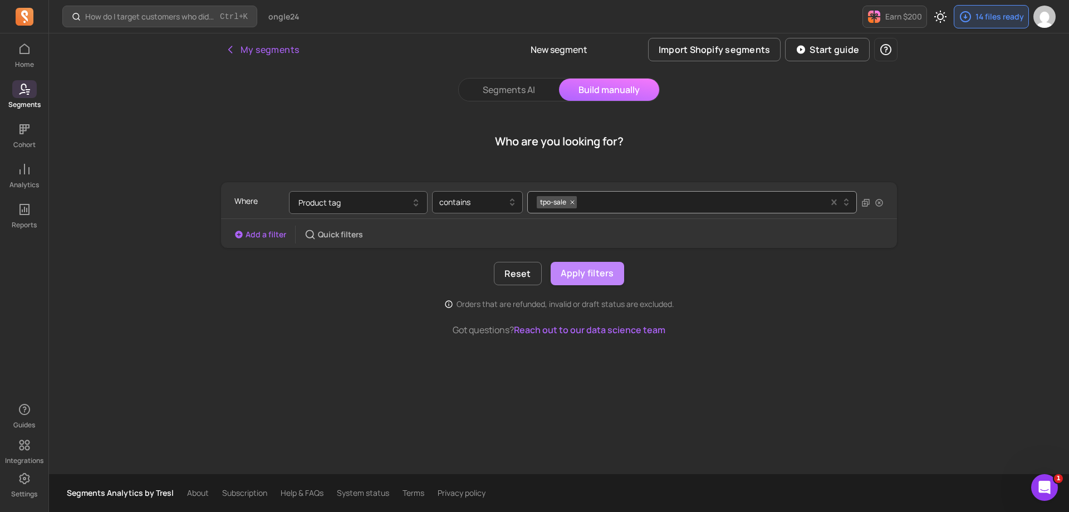
click at [579, 275] on button "Apply filters" at bounding box center [588, 273] width 74 height 23
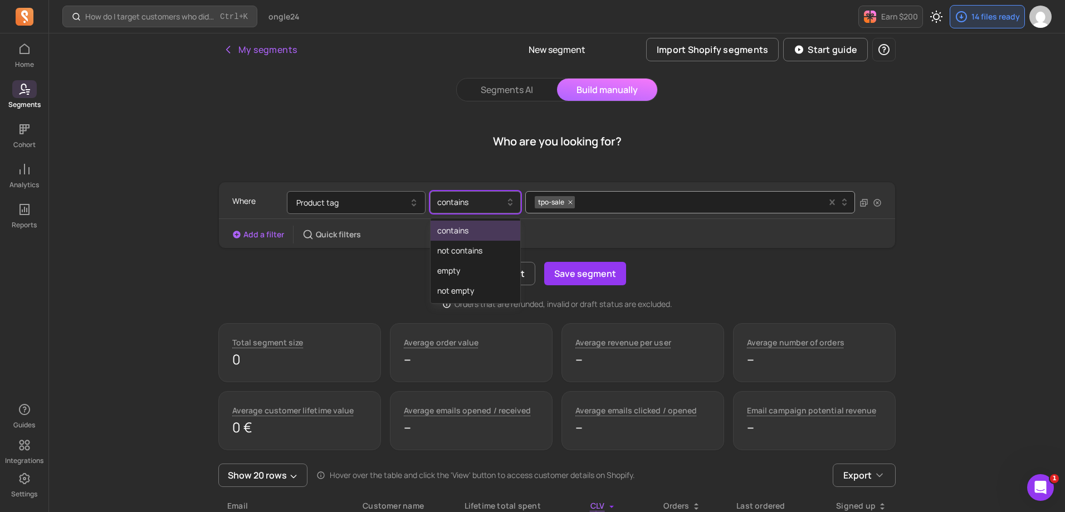
click at [489, 202] on div at bounding box center [470, 201] width 67 height 13
click at [491, 201] on div at bounding box center [470, 201] width 67 height 13
click at [370, 200] on button "Product tag" at bounding box center [356, 202] width 139 height 23
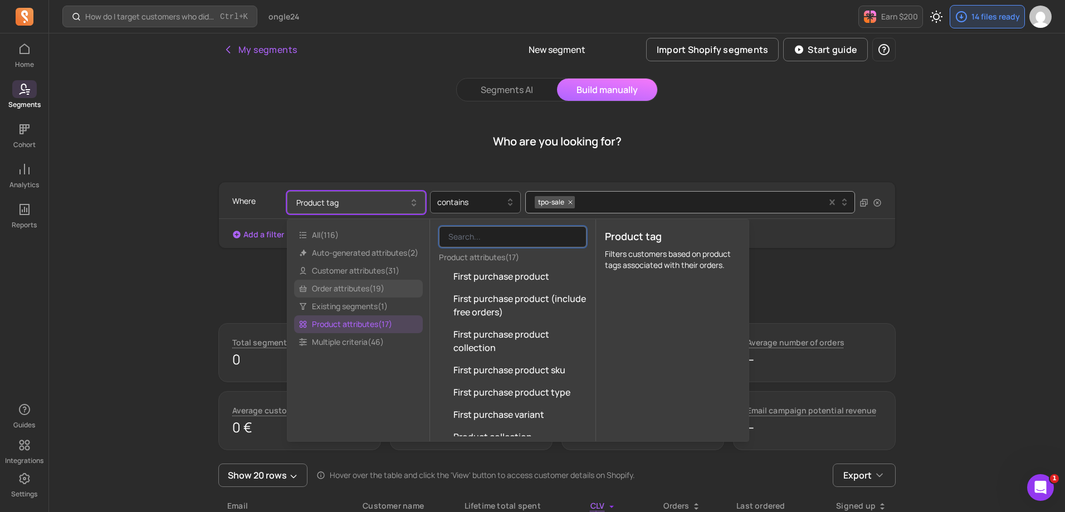
click at [367, 288] on span "Order attributes ( 19 )" at bounding box center [358, 289] width 129 height 18
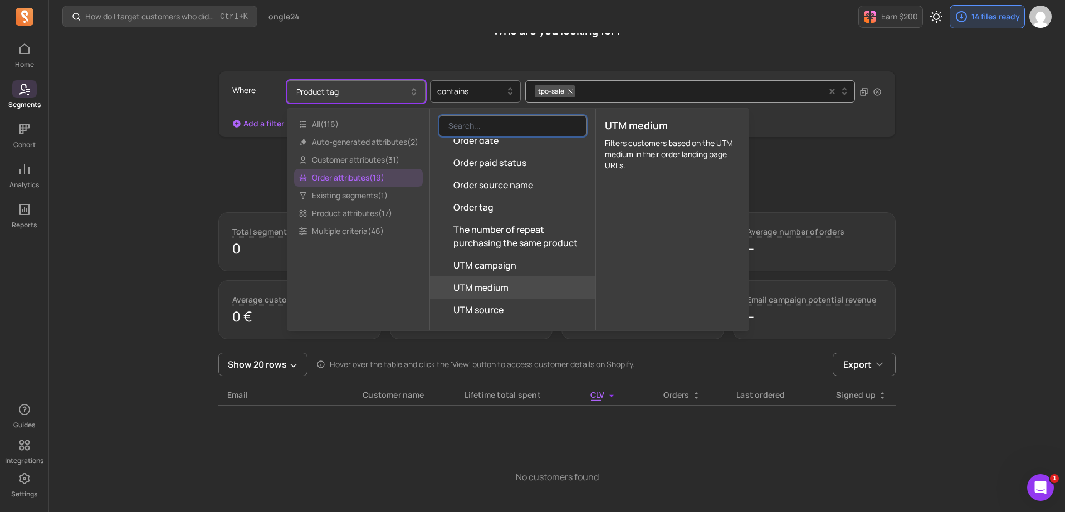
scroll to position [111, 0]
click at [975, 288] on div "How do I target customers who didn’t open or click a campaign? Ctrl + K ongle24…" at bounding box center [557, 278] width 1016 height 779
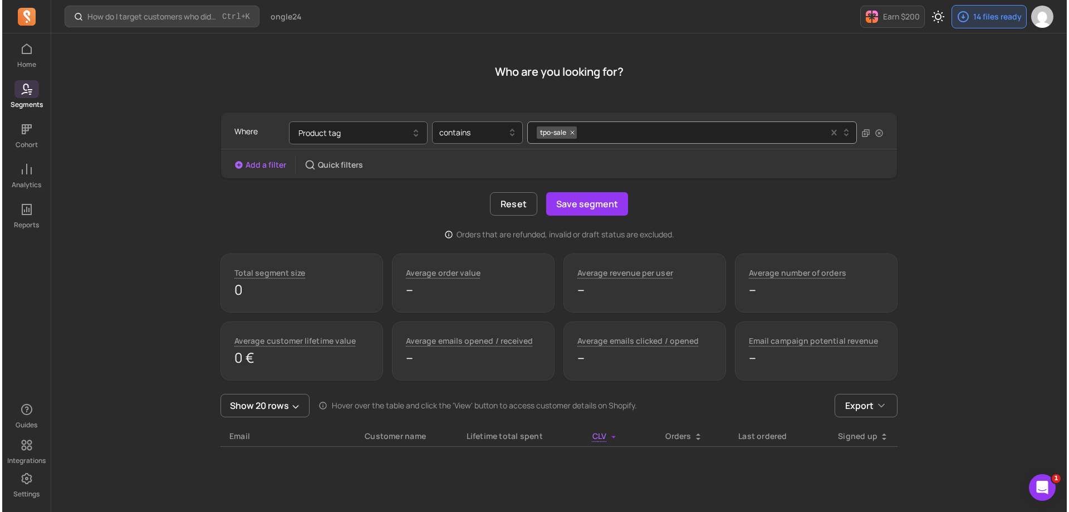
scroll to position [0, 0]
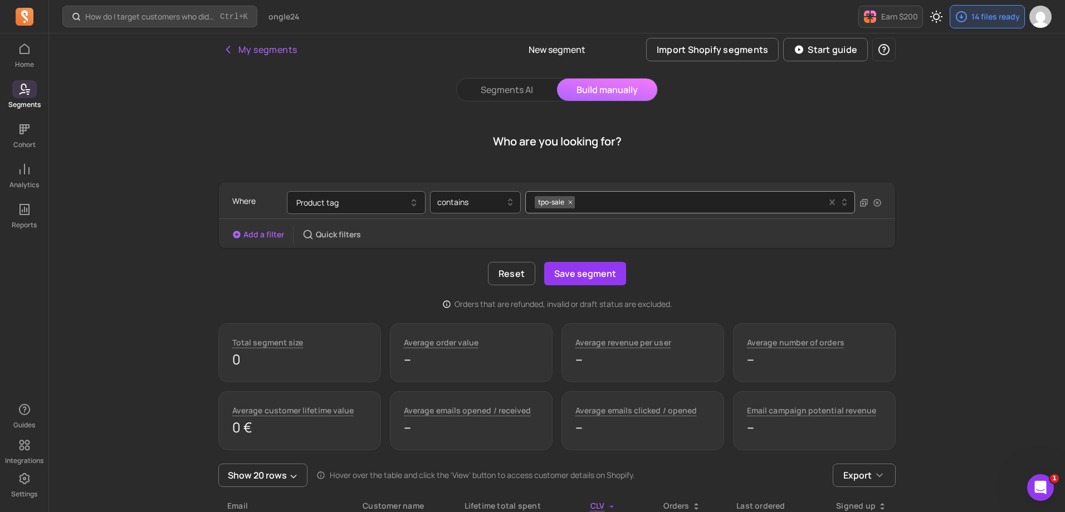
click at [235, 233] on icon "button" at bounding box center [236, 234] width 7 height 7
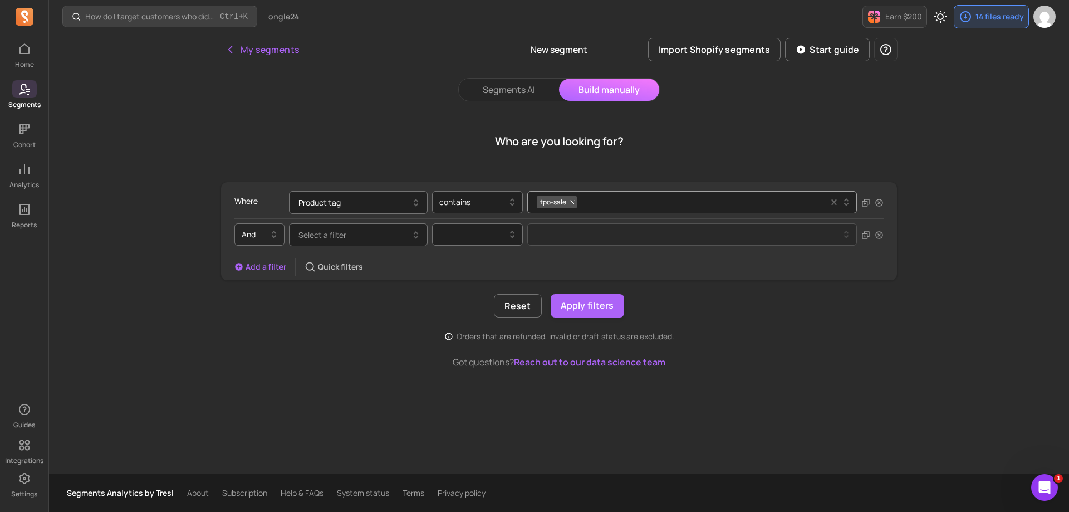
click at [258, 229] on div at bounding box center [255, 234] width 27 height 13
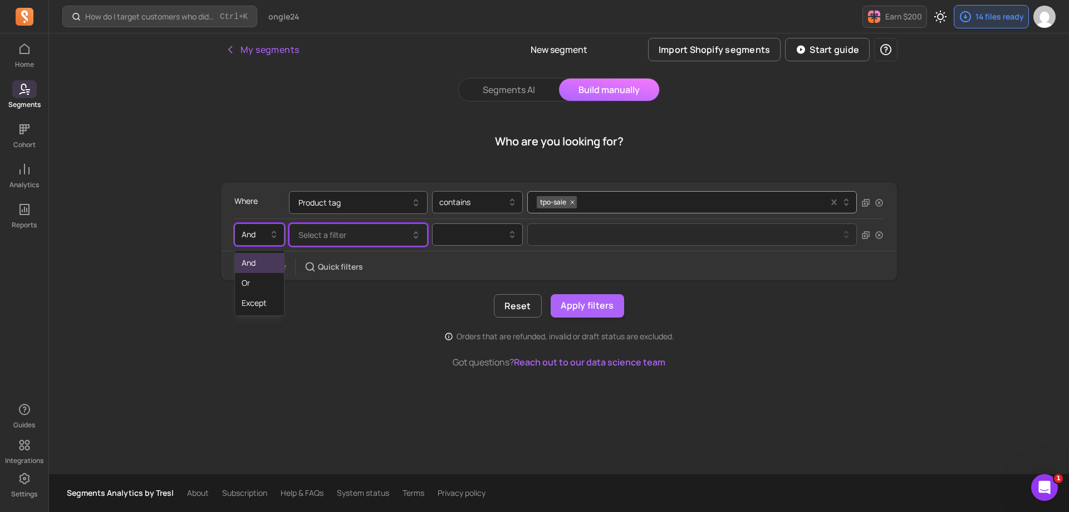
click at [343, 232] on span "Select a filter" at bounding box center [322, 234] width 48 height 11
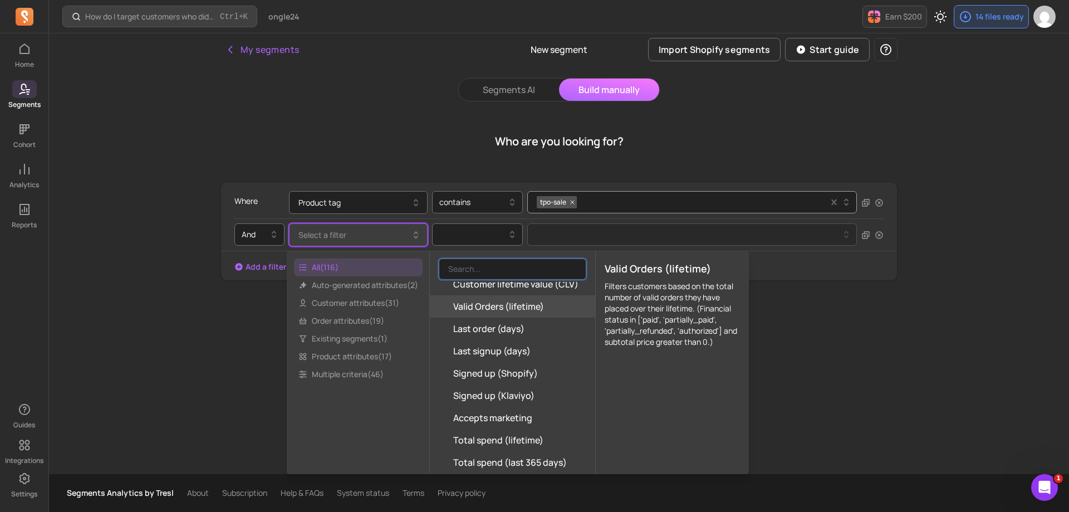
scroll to position [111, 0]
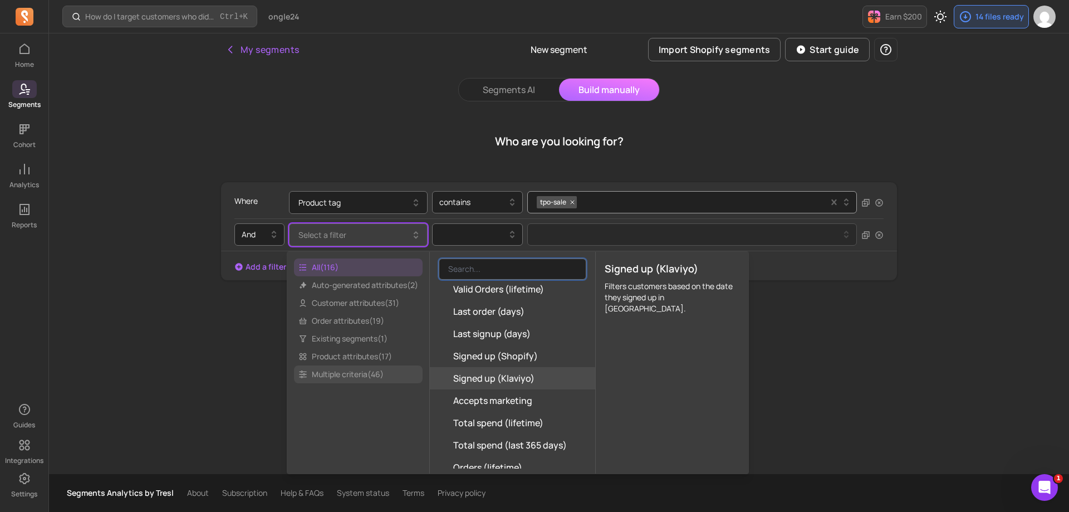
click at [368, 375] on span "Multiple criteria ( 46 )" at bounding box center [358, 374] width 129 height 18
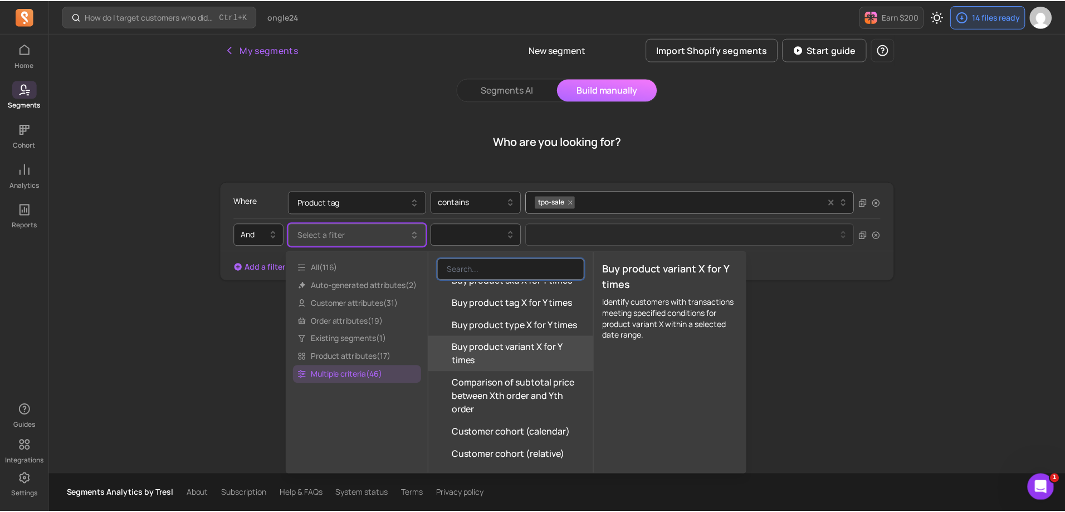
scroll to position [334, 0]
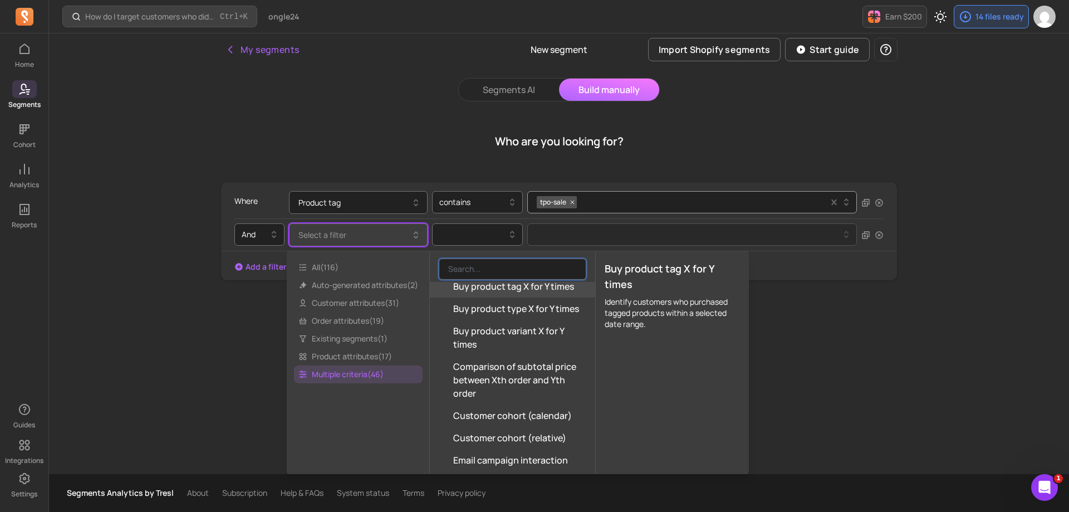
click at [517, 292] on span "Buy product tag X for Y times" at bounding box center [513, 286] width 121 height 13
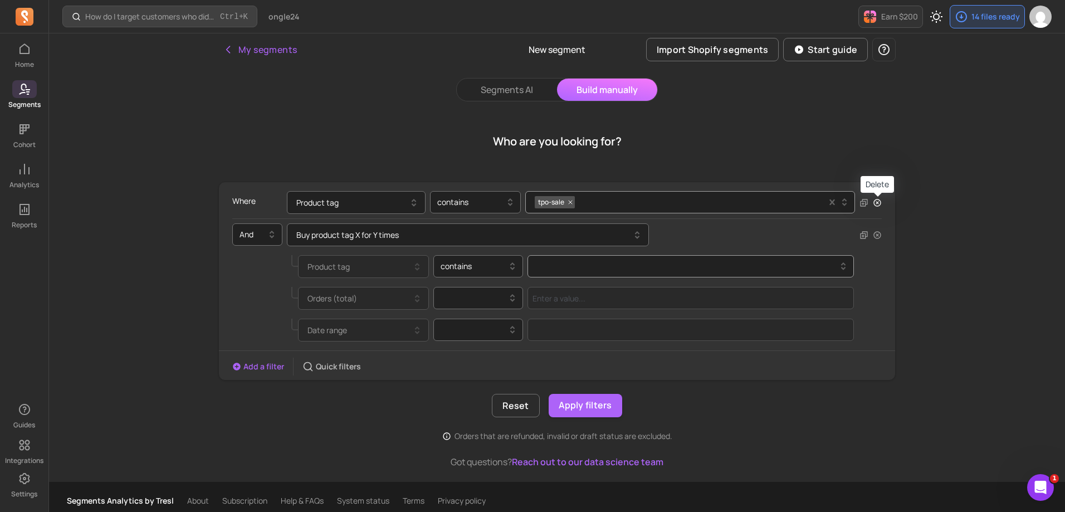
click at [876, 203] on icon "button" at bounding box center [876, 202] width 7 height 7
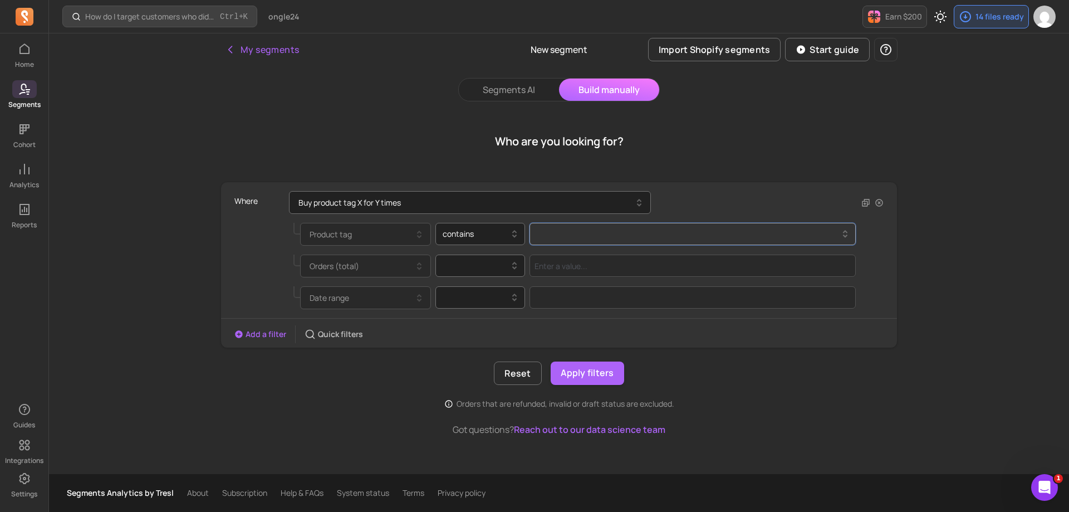
click at [597, 236] on div at bounding box center [689, 234] width 300 height 4
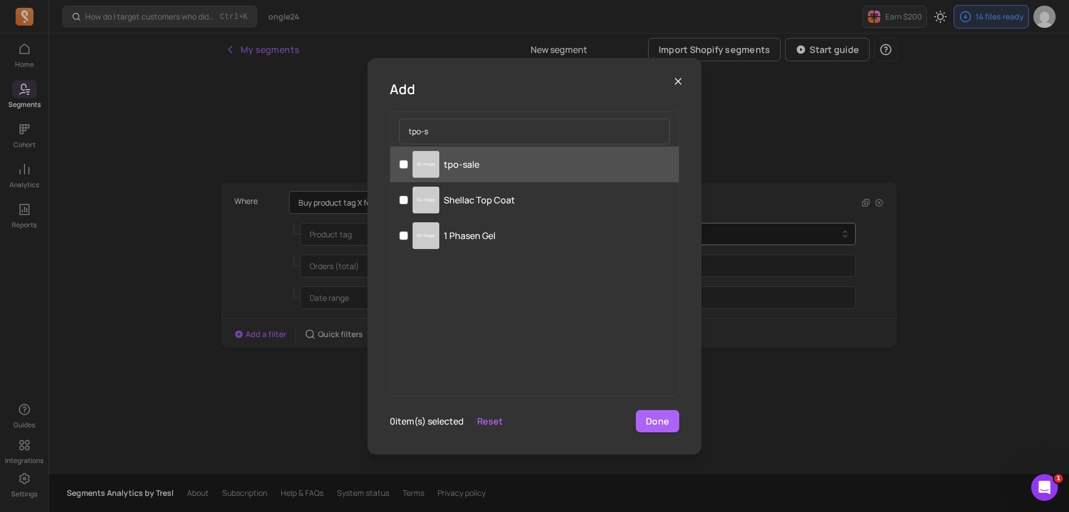
type input "tpo-s"
click at [483, 165] on label "tpo-sale" at bounding box center [534, 164] width 288 height 36
click at [408, 165] on input "tpo-sale" at bounding box center [403, 164] width 9 height 9
checkbox input "true"
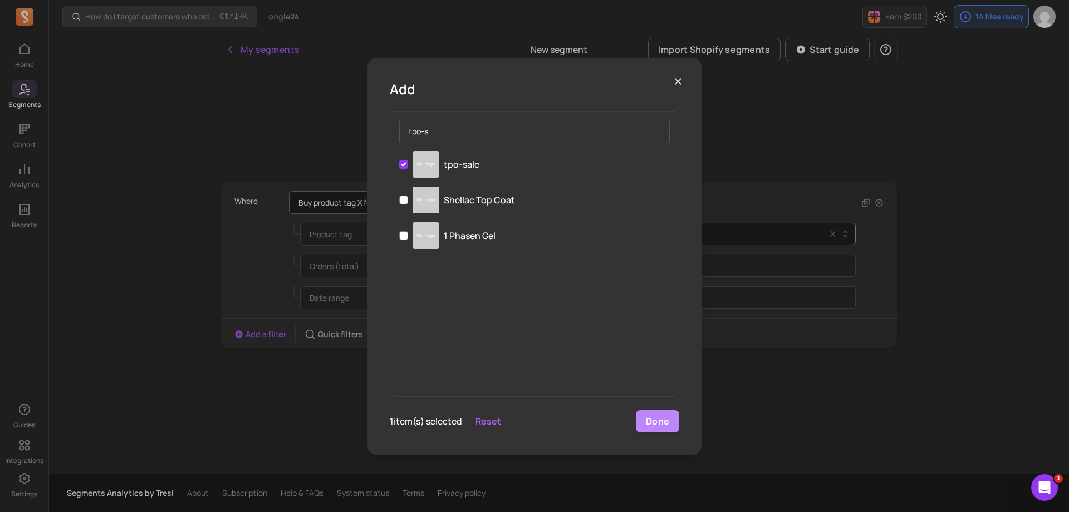
click at [669, 417] on button "Done" at bounding box center [657, 421] width 43 height 22
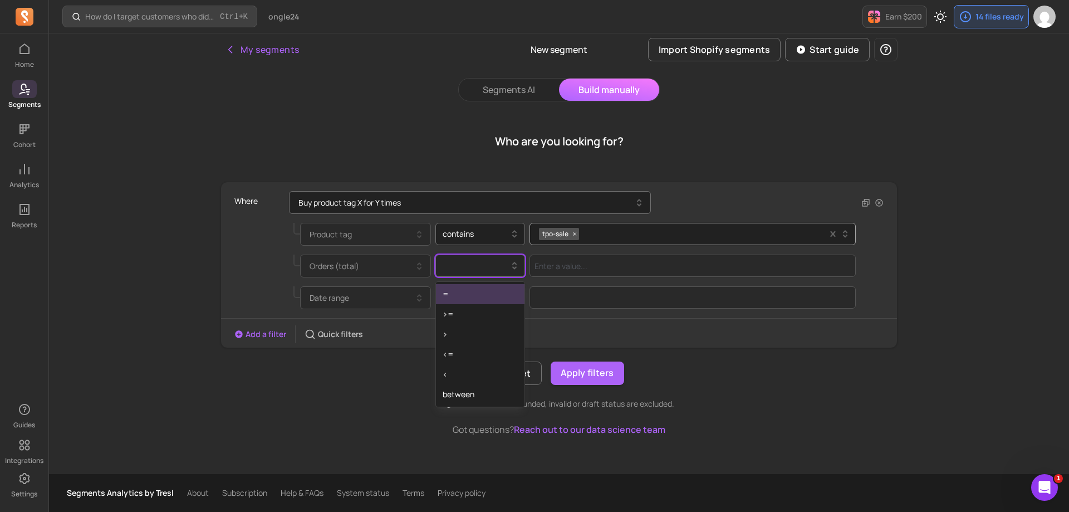
click at [493, 267] on div at bounding box center [476, 265] width 67 height 13
click at [493, 333] on div ">" at bounding box center [480, 334] width 89 height 20
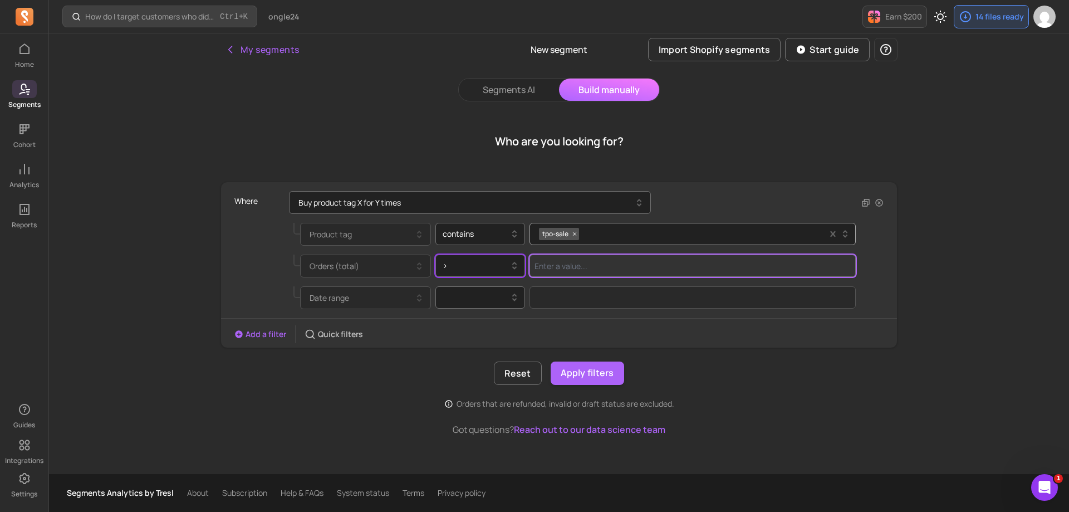
click at [545, 267] on input "Value for filter clause" at bounding box center [693, 265] width 326 height 22
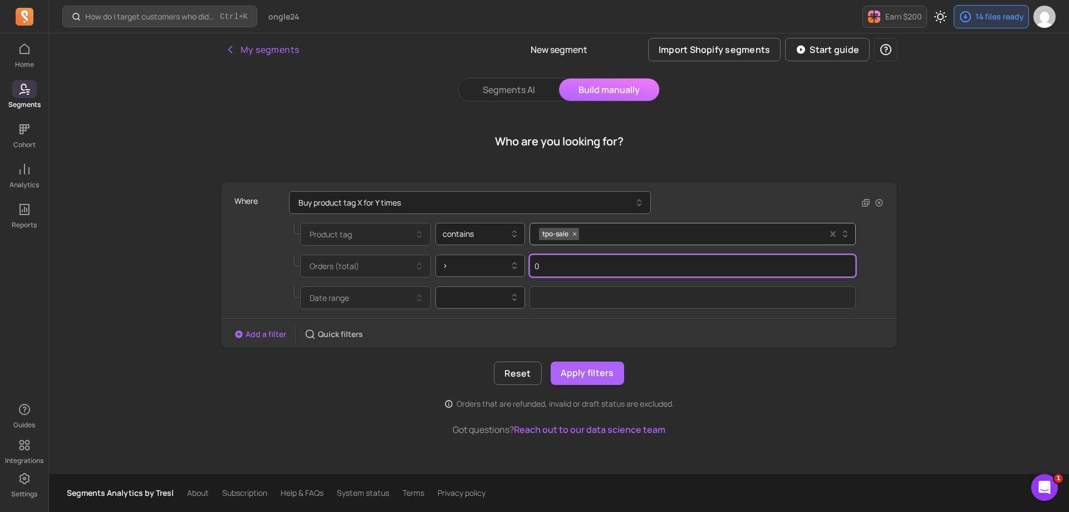
type input "0"
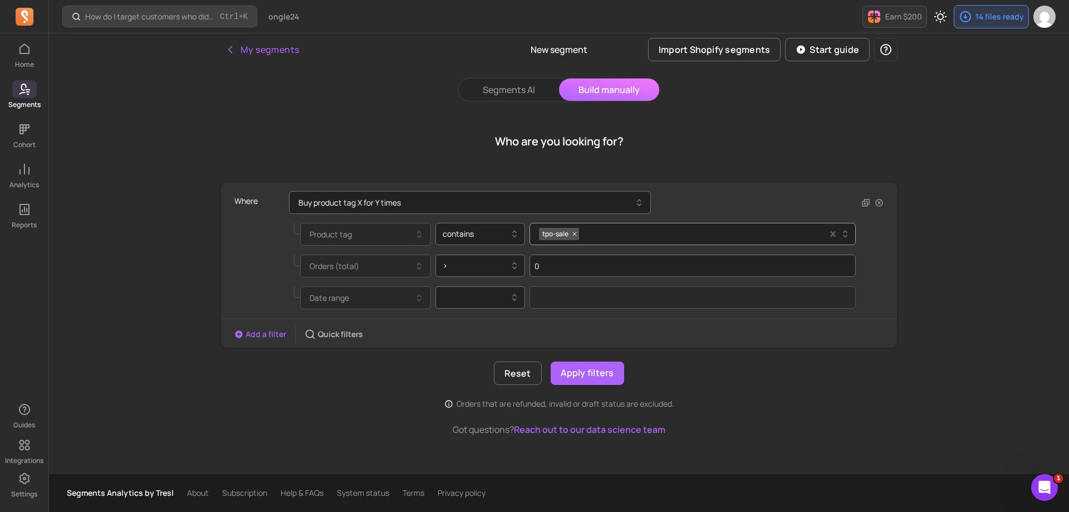
click at [956, 307] on div "How do I target customers who didn’t open or click a campaign? Ctrl + K ongle24…" at bounding box center [559, 256] width 1020 height 512
click at [501, 293] on div at bounding box center [476, 297] width 67 height 13
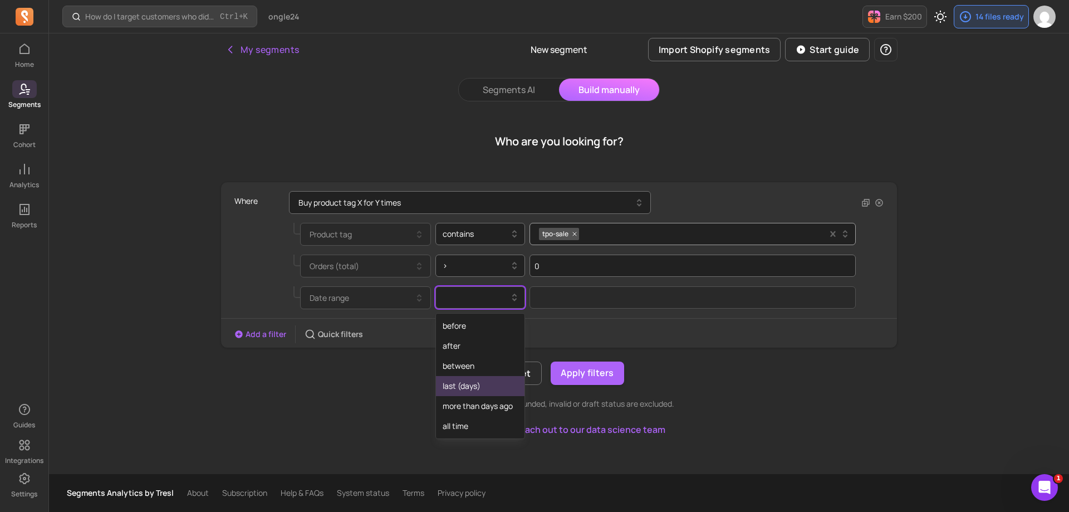
click at [498, 385] on div "last (days)" at bounding box center [480, 386] width 89 height 20
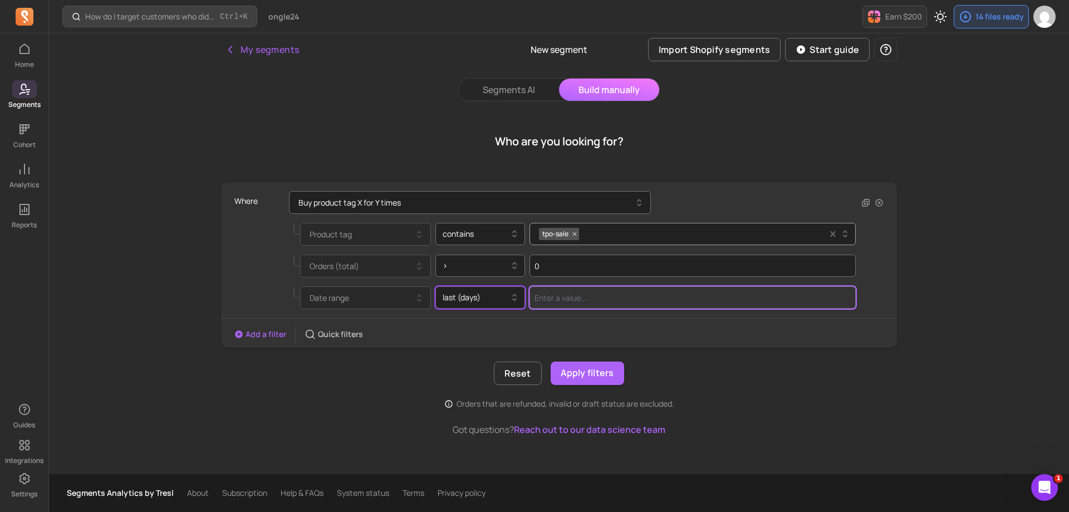
click at [580, 300] on input "Value for filter clause" at bounding box center [693, 297] width 326 height 22
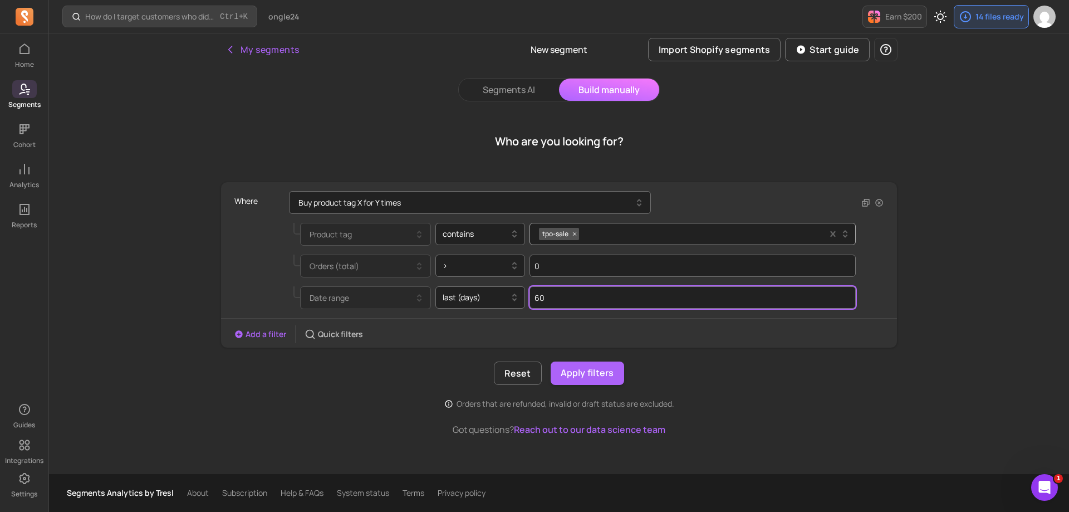
type input "60"
click at [951, 295] on div "How do I target customers who didn’t open or click a campaign? Ctrl + K ongle24…" at bounding box center [559, 256] width 1020 height 512
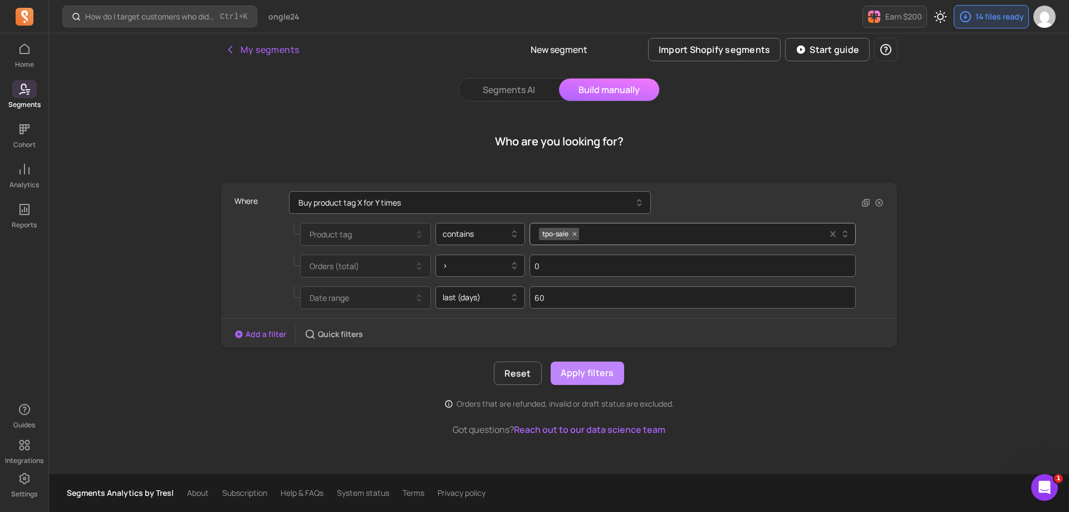
click at [586, 376] on button "Apply filters" at bounding box center [588, 372] width 74 height 23
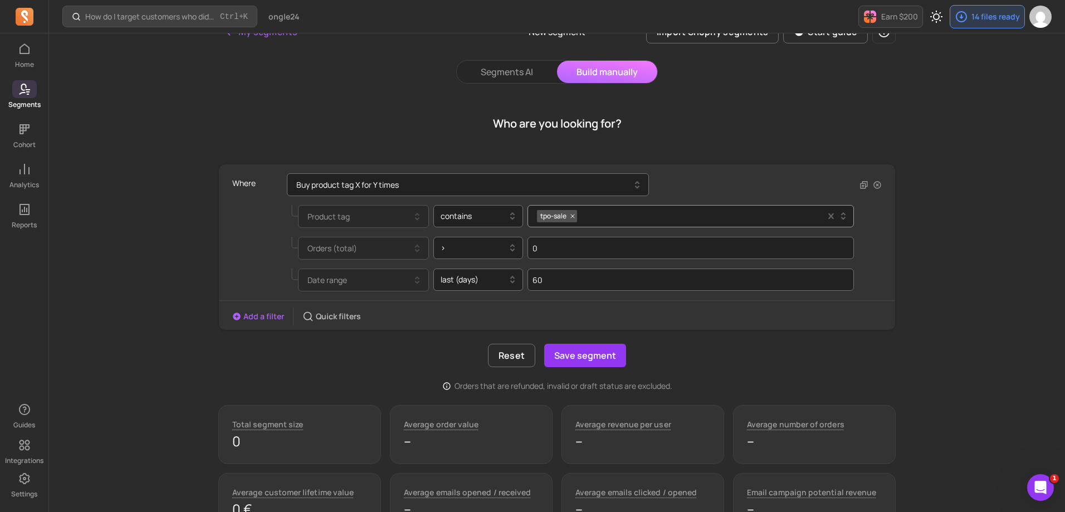
scroll to position [8, 0]
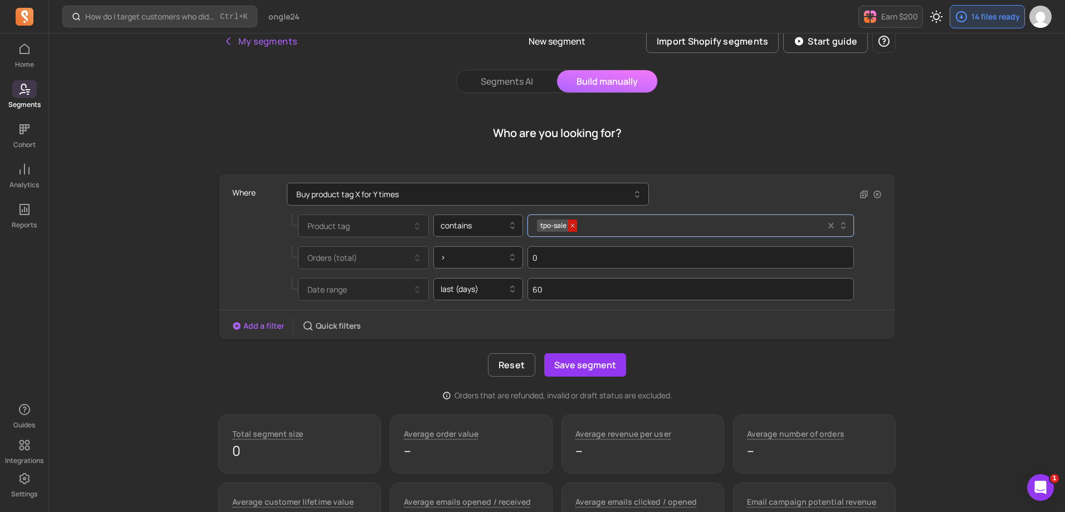
click at [572, 226] on icon at bounding box center [572, 225] width 7 height 7
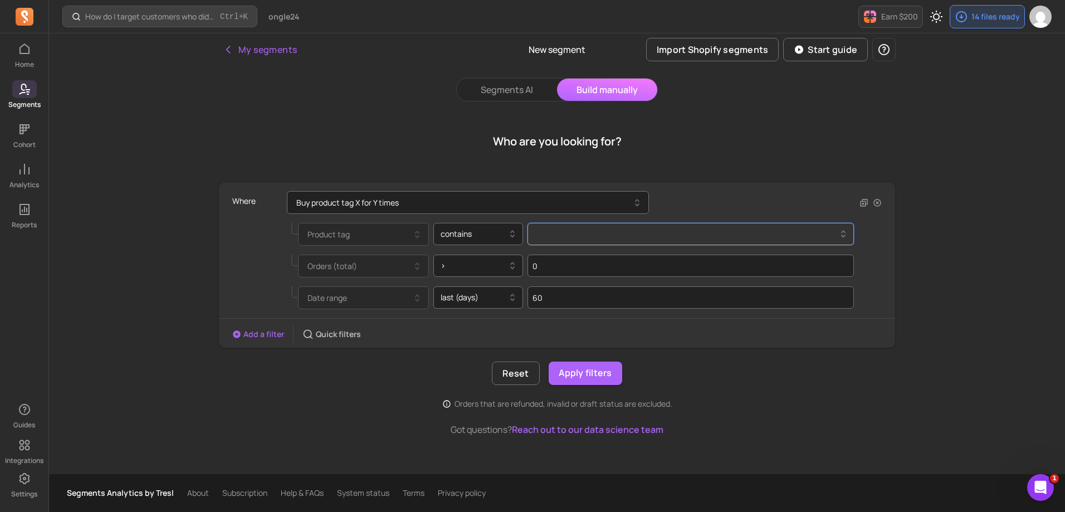
scroll to position [0, 0]
click at [572, 233] on div at bounding box center [689, 234] width 300 height 4
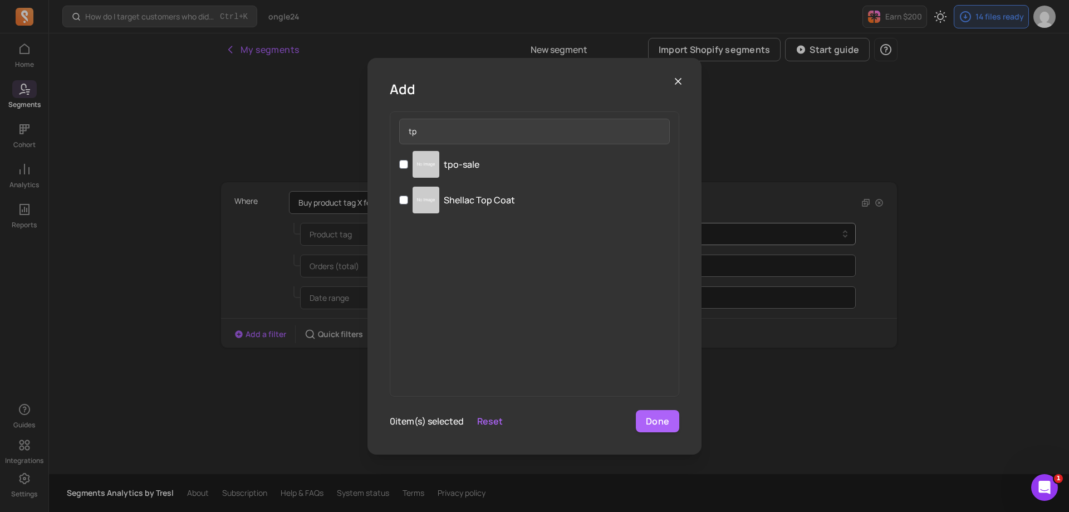
type input "t"
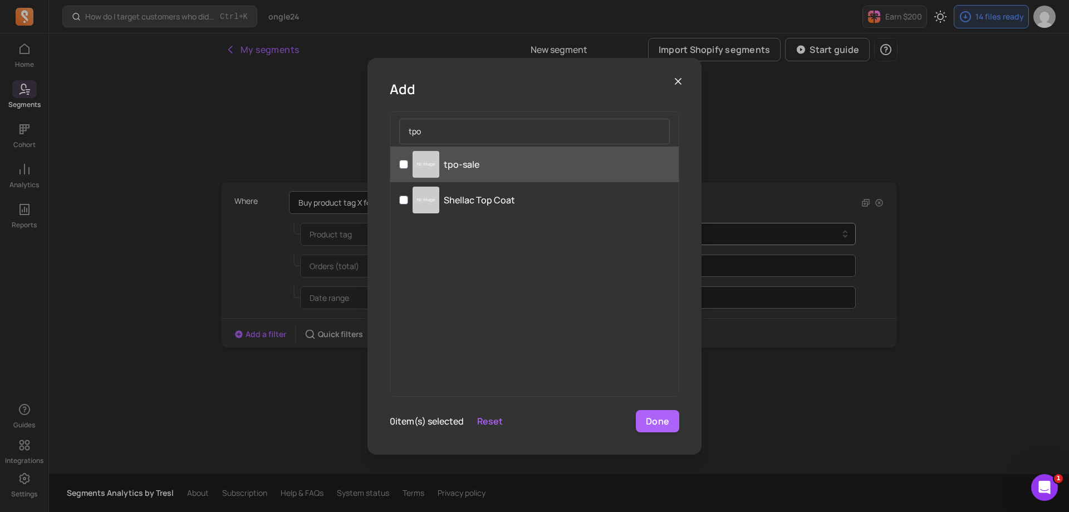
type input "tpo"
click at [450, 159] on p "tpo-sale" at bounding box center [462, 164] width 36 height 13
click at [408, 160] on input "tpo-sale" at bounding box center [403, 164] width 9 height 9
checkbox input "true"
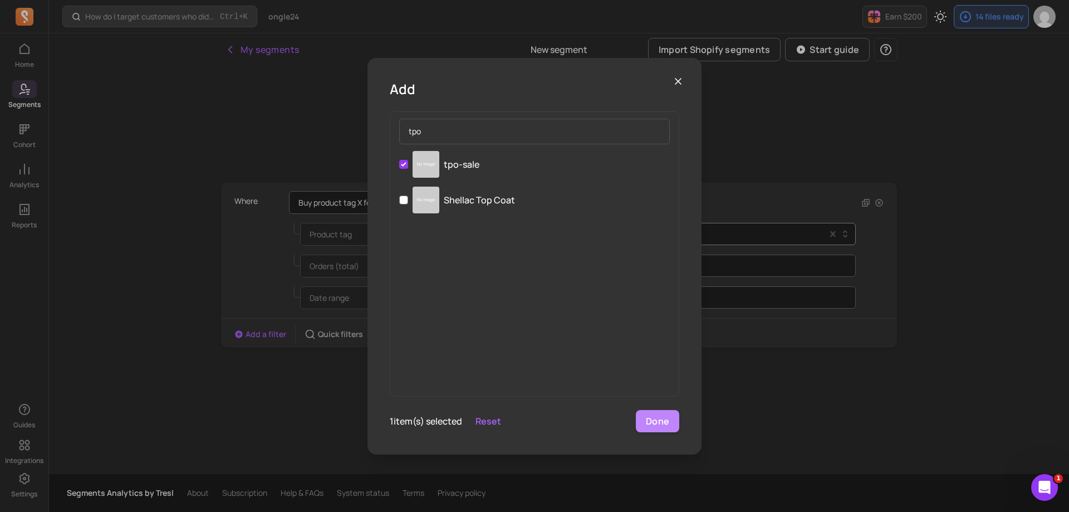
click at [659, 422] on button "Done" at bounding box center [657, 421] width 43 height 22
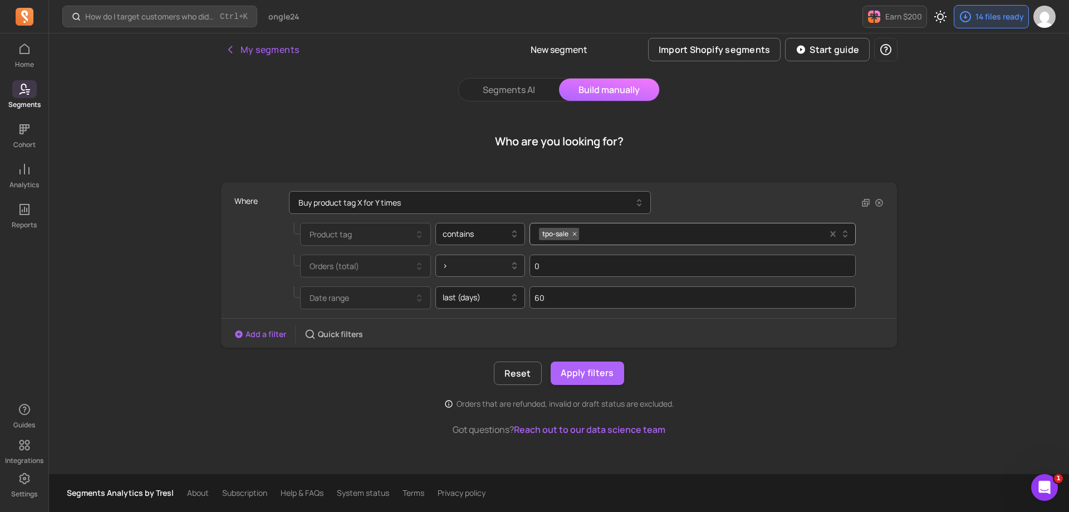
click at [473, 265] on div at bounding box center [476, 265] width 67 height 13
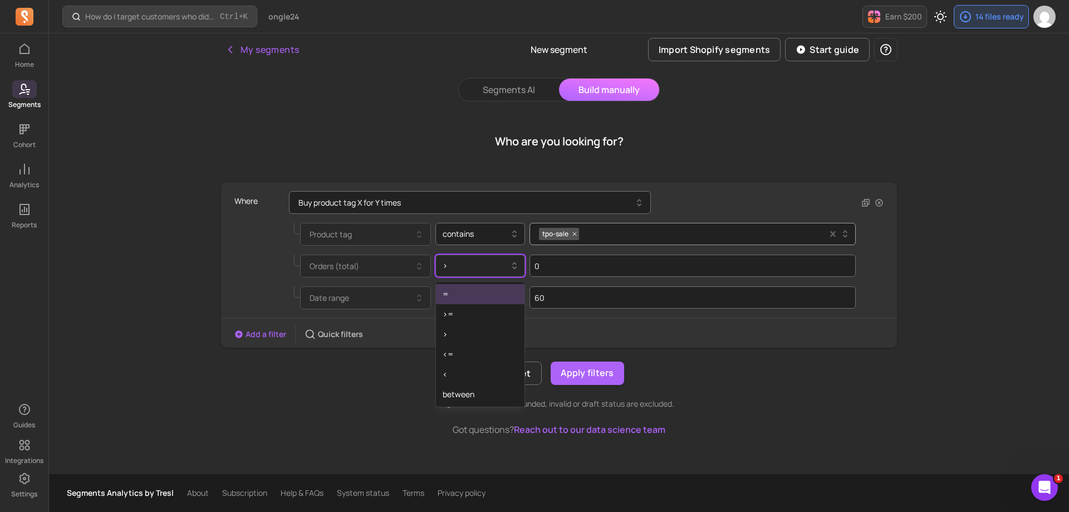
click at [475, 264] on div at bounding box center [476, 265] width 67 height 13
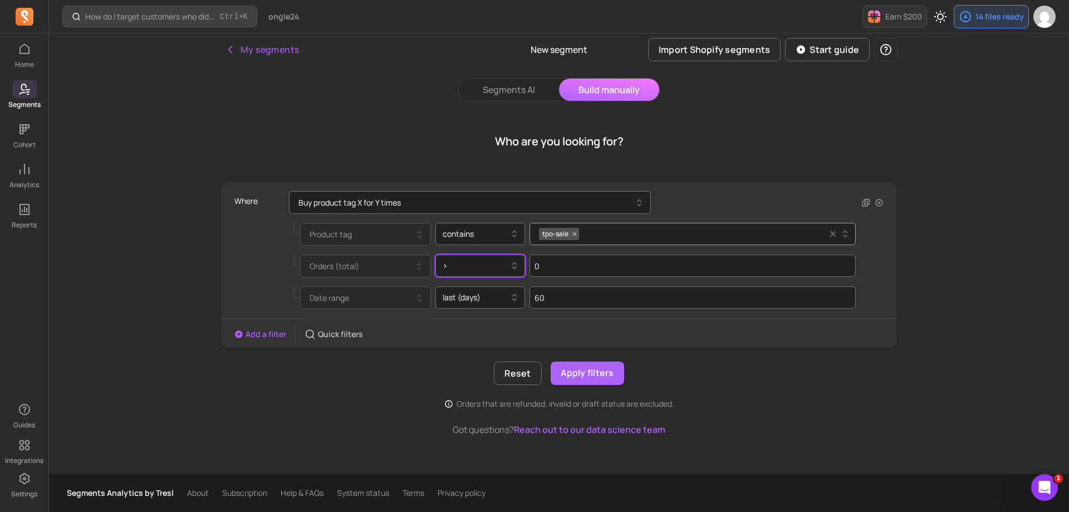
click at [903, 249] on div "My segments New segment Import Shopify segments Start guide Segments AI Build m…" at bounding box center [559, 253] width 713 height 440
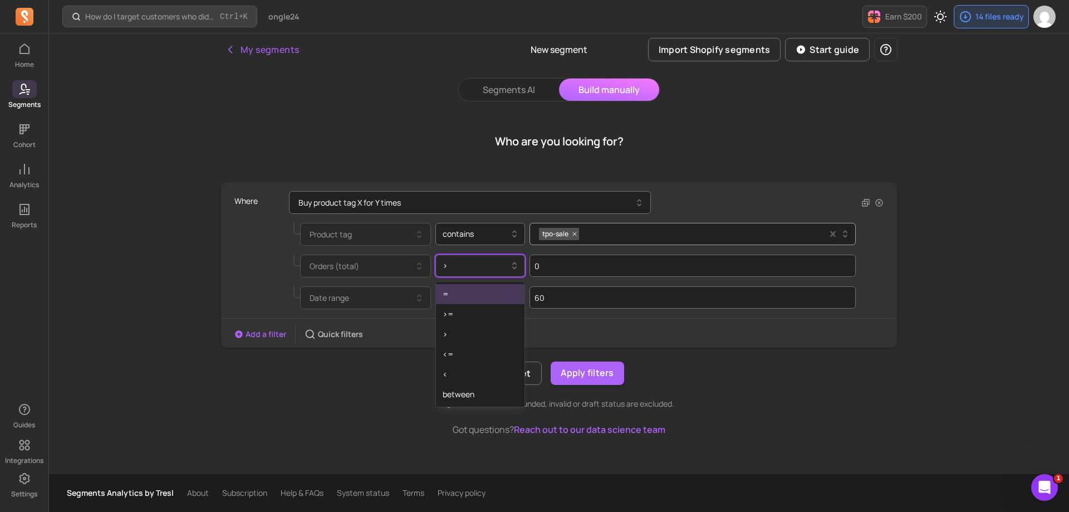
click at [467, 266] on div at bounding box center [476, 265] width 67 height 13
click at [986, 283] on div "How do I target customers who didn’t open or click a campaign? Ctrl + K ongle24…" at bounding box center [559, 256] width 1020 height 512
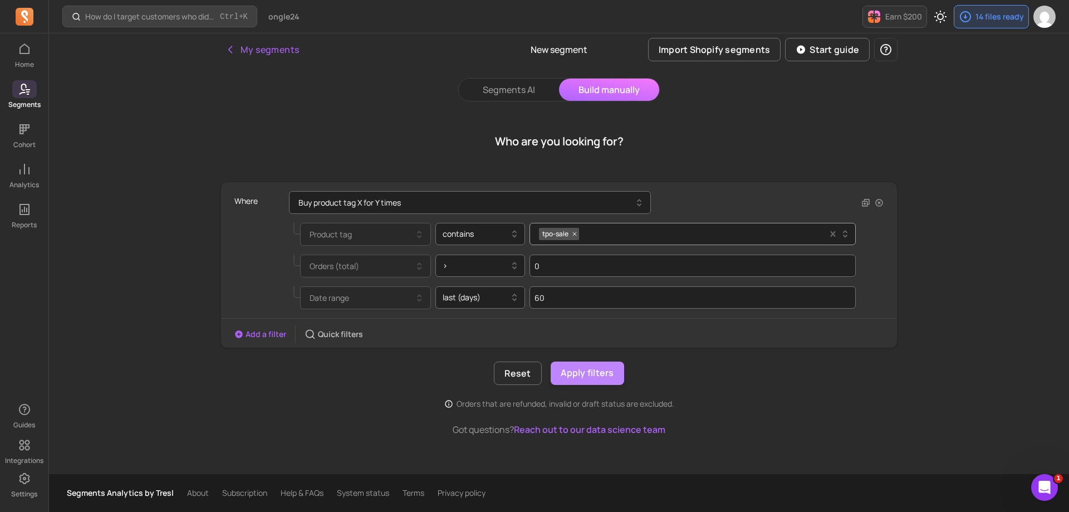
click at [597, 371] on button "Apply filters" at bounding box center [588, 372] width 74 height 23
